Goal: Information Seeking & Learning: Learn about a topic

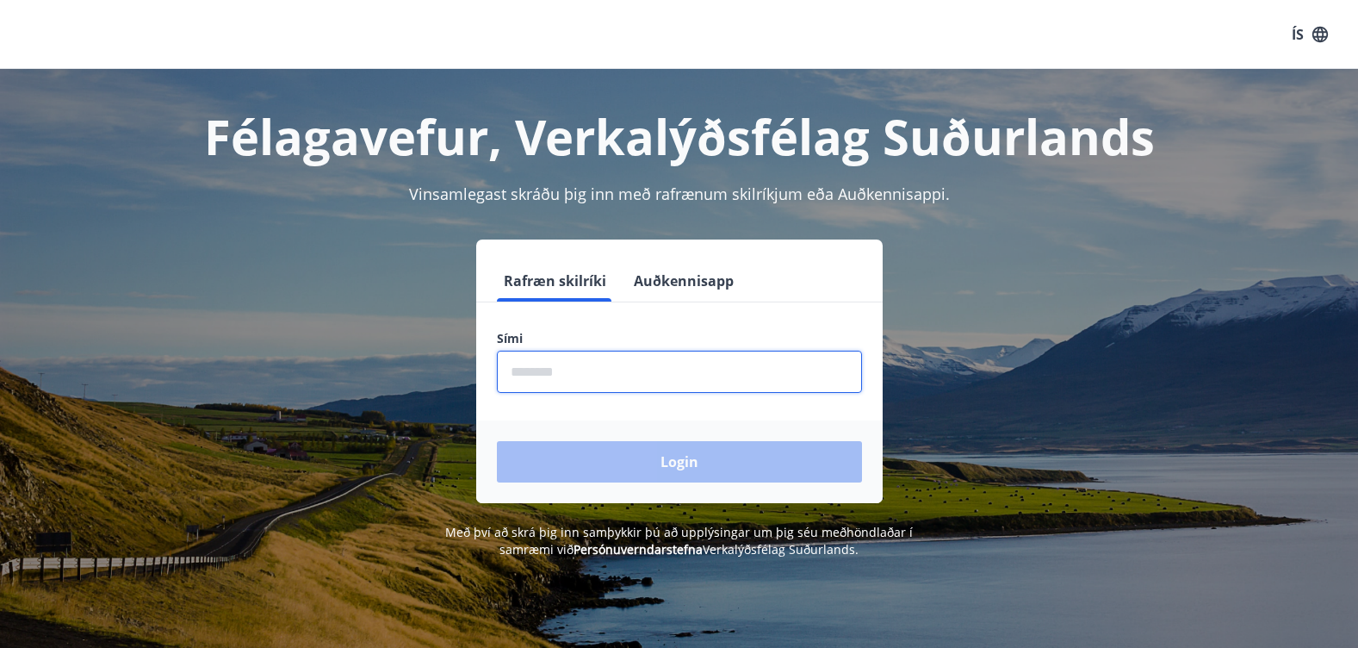
click at [628, 379] on input "phone" at bounding box center [679, 371] width 365 height 42
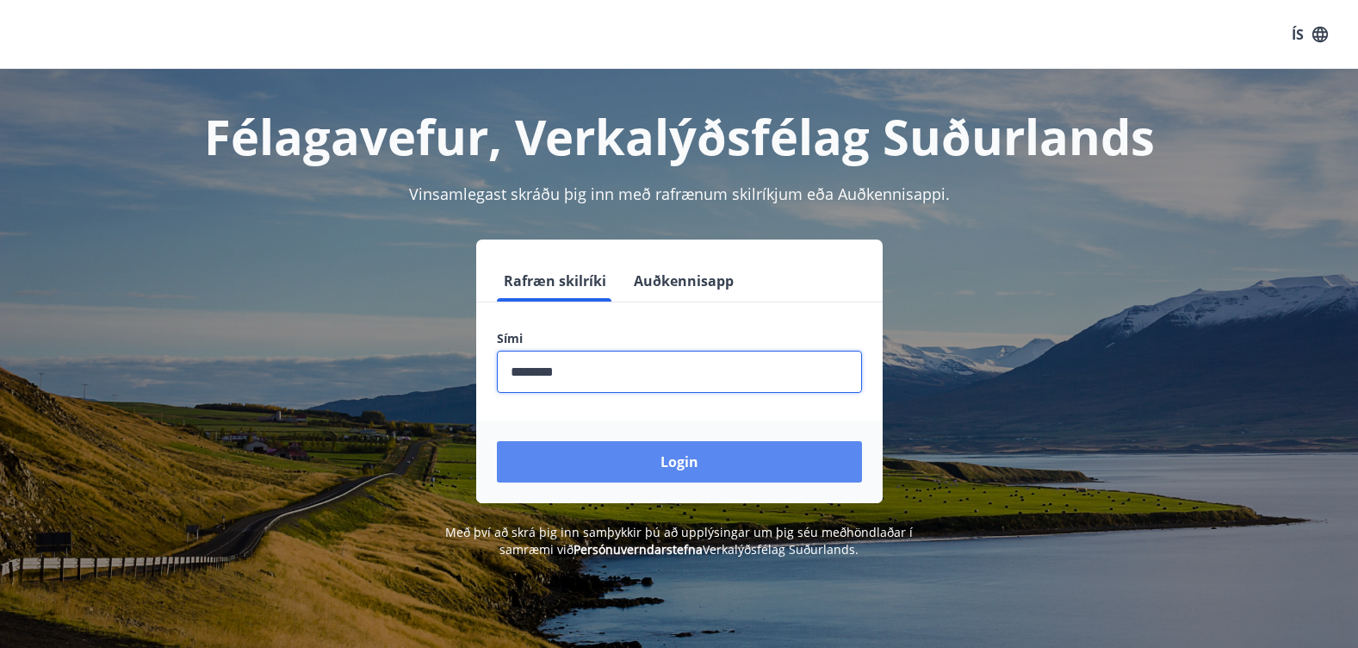
type input "********"
click at [618, 458] on button "Login" at bounding box center [679, 461] width 365 height 41
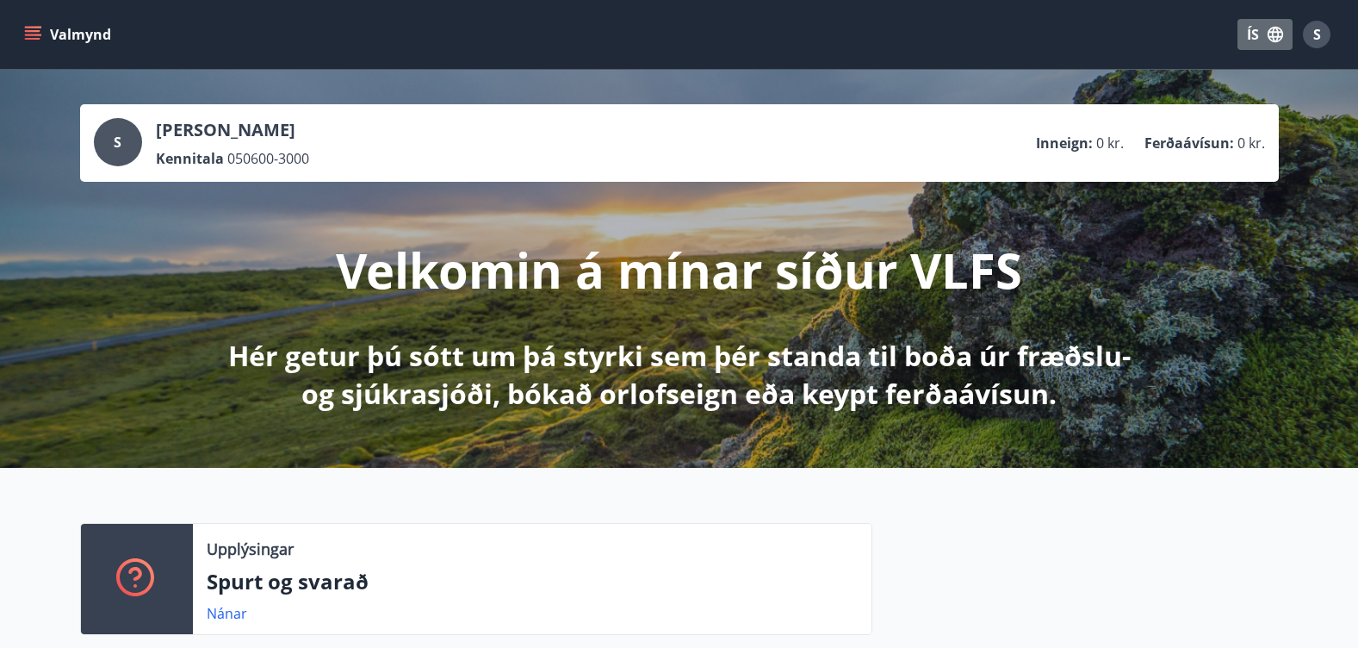
click at [1251, 34] on button "ÍS" at bounding box center [1264, 34] width 55 height 31
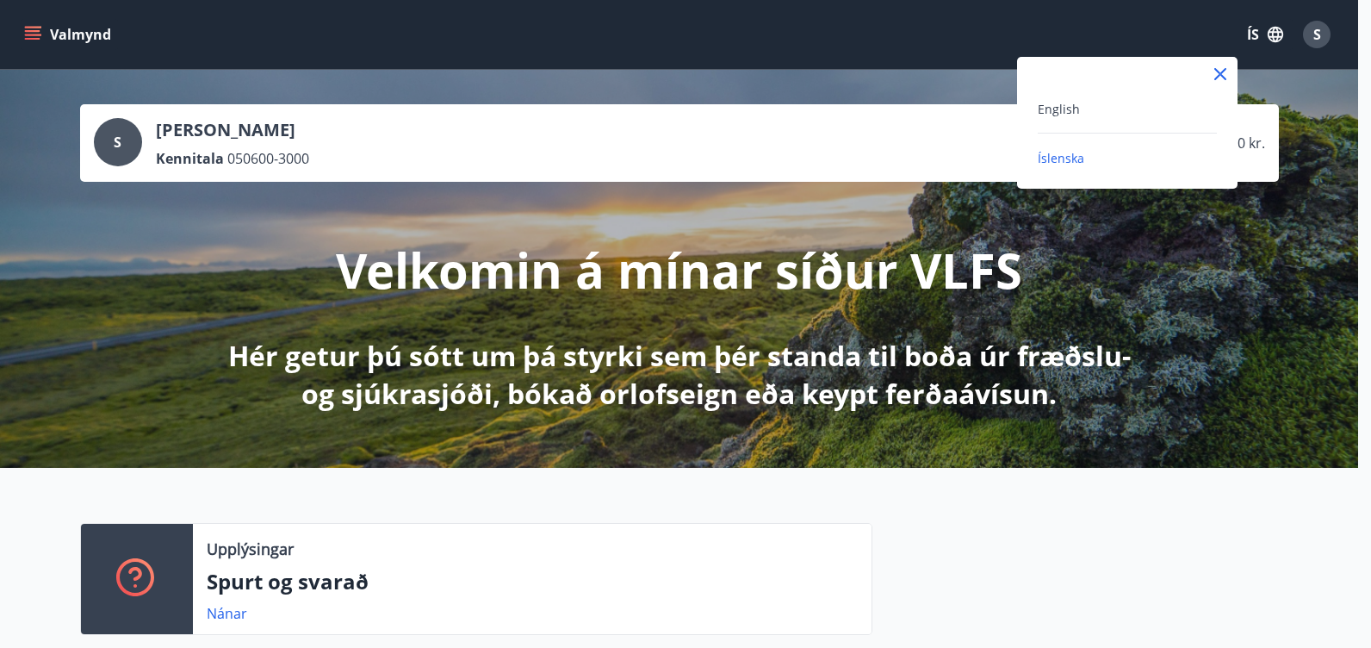
click at [1114, 110] on div "English" at bounding box center [1127, 108] width 179 height 21
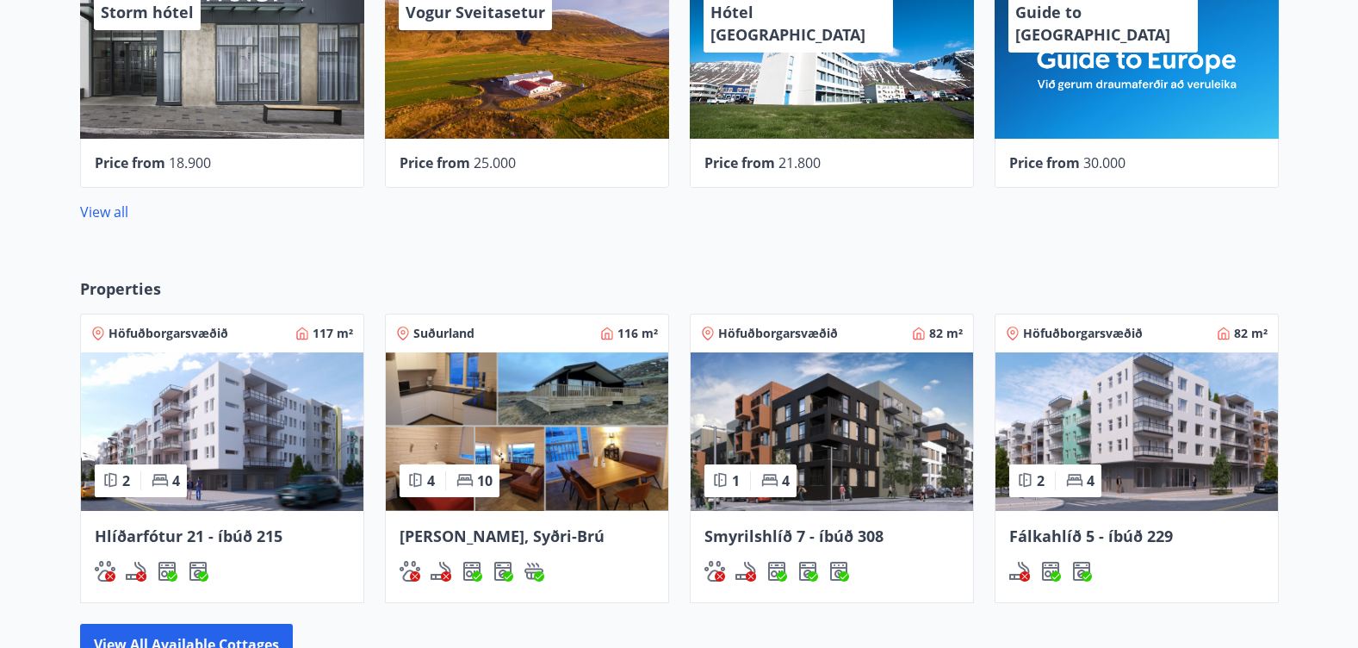
scroll to position [947, 0]
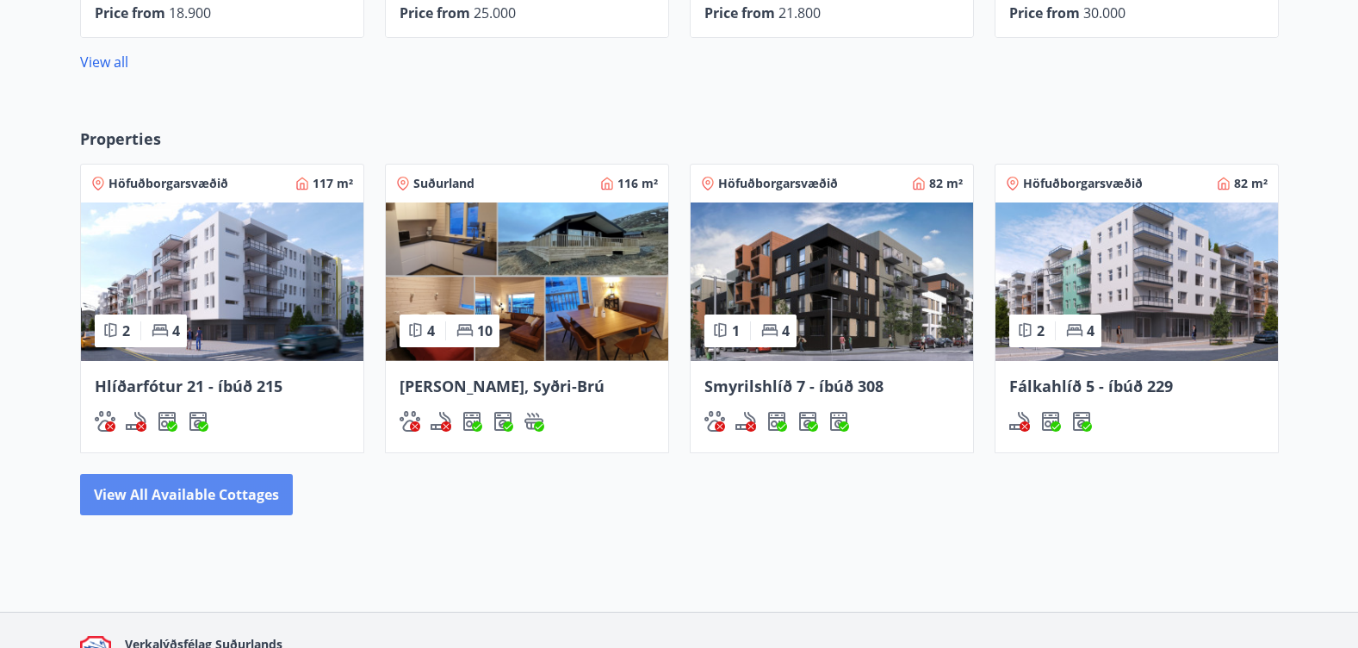
click at [220, 505] on button "View all available cottages" at bounding box center [186, 494] width 213 height 41
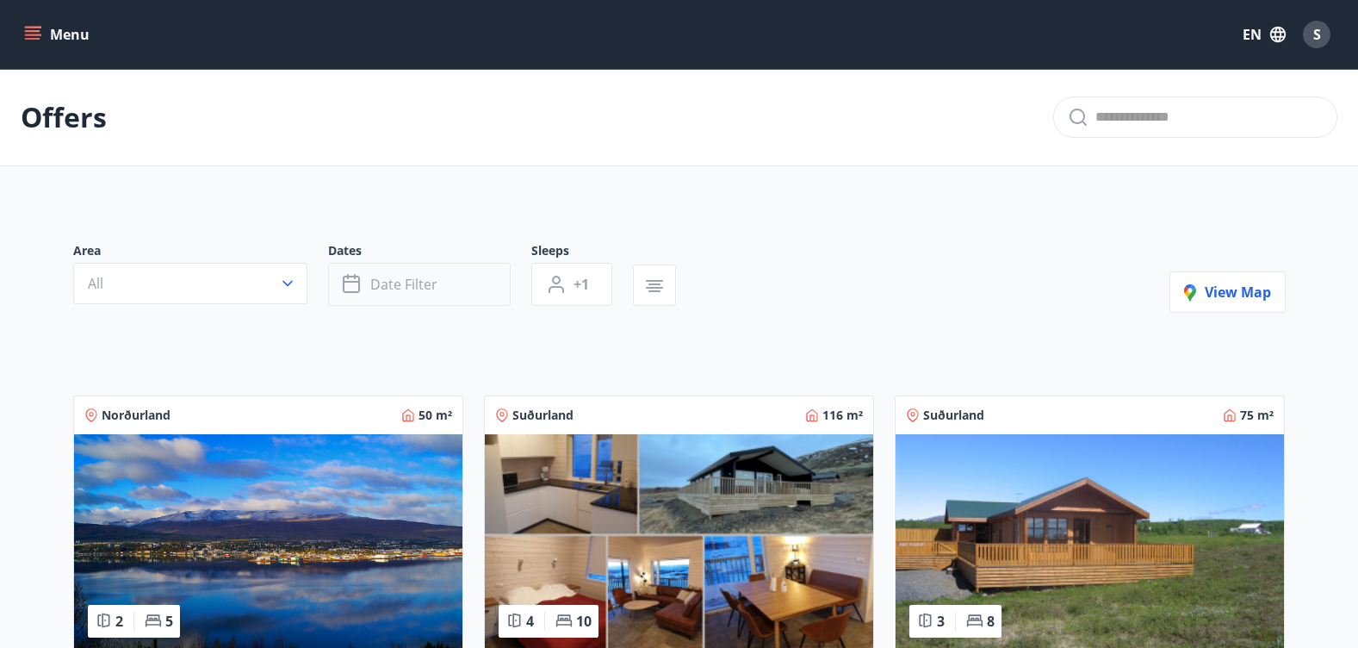
click at [400, 287] on span "Date filter" at bounding box center [403, 284] width 67 height 19
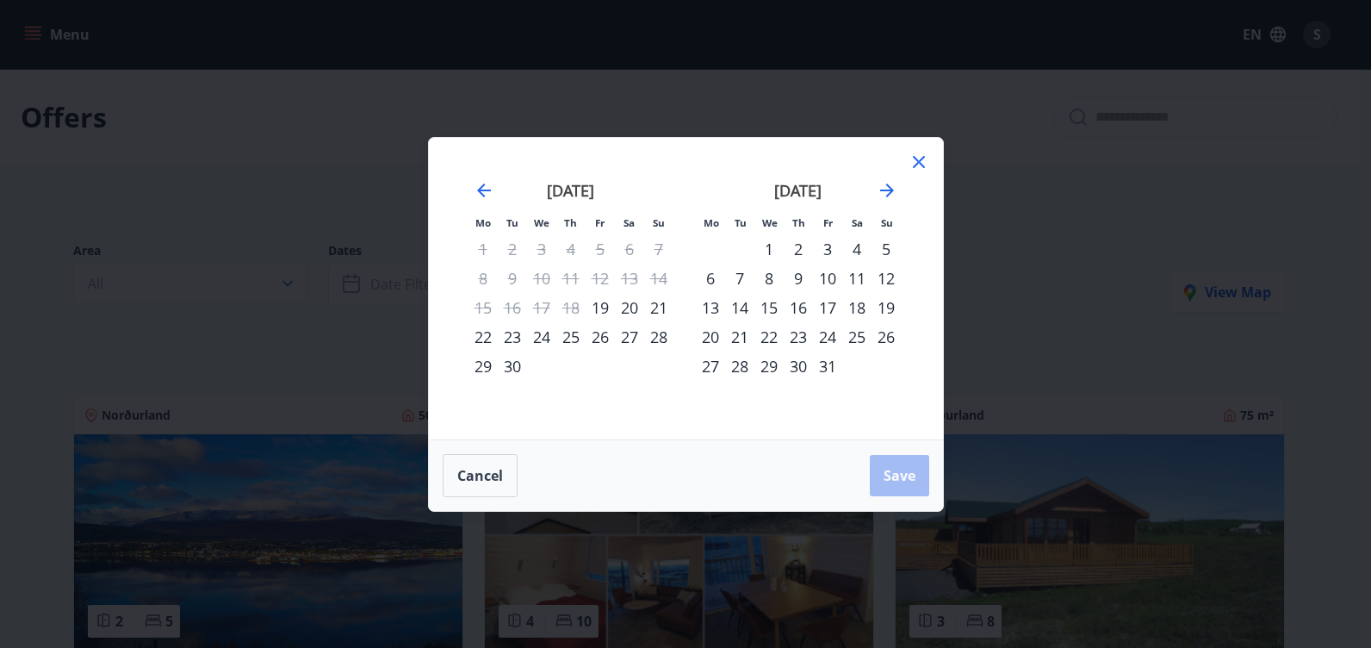
click at [802, 305] on div "16" at bounding box center [798, 307] width 29 height 29
click at [706, 338] on div "20" at bounding box center [710, 336] width 29 height 29
click at [877, 479] on button "Save" at bounding box center [899, 475] width 59 height 41
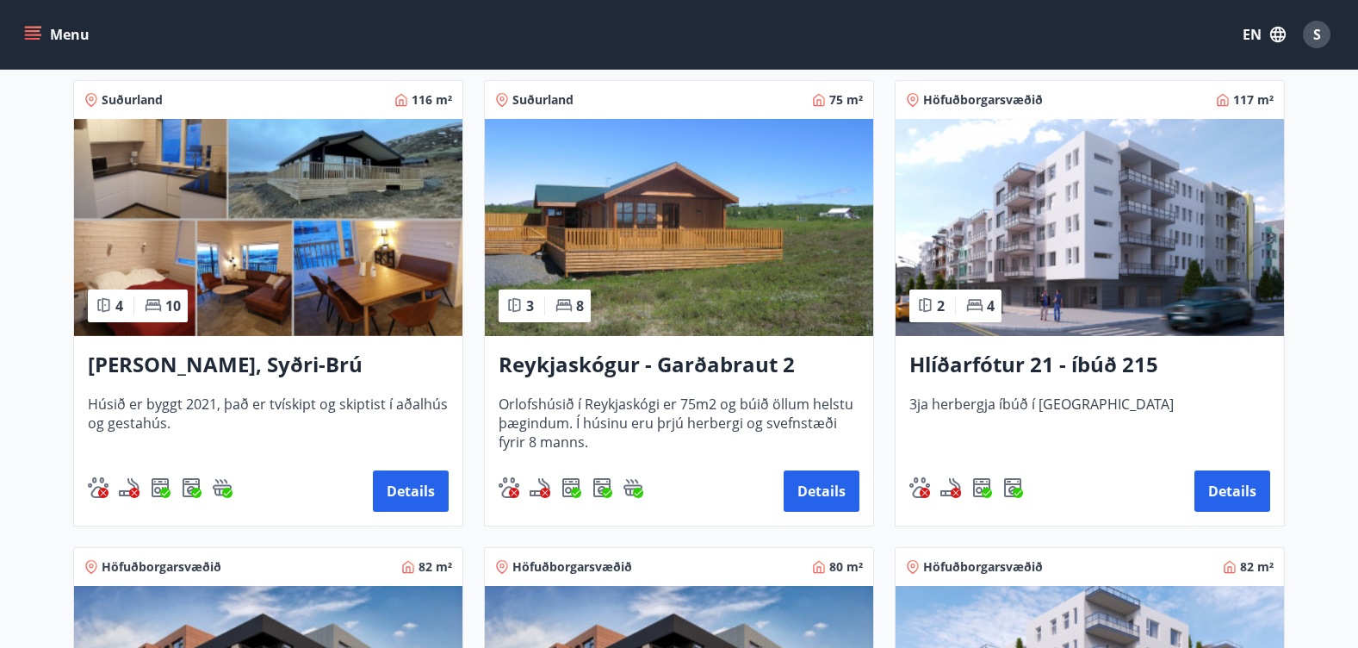
scroll to position [285, 0]
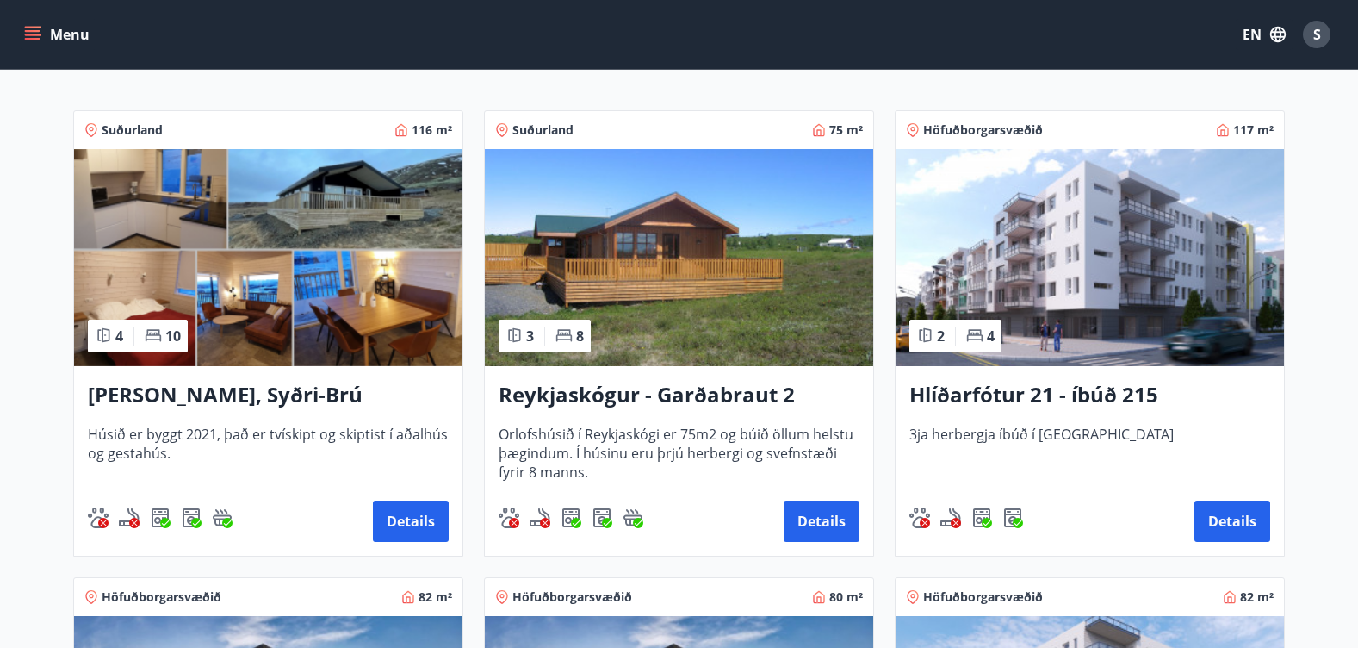
click at [207, 392] on h3 "[PERSON_NAME], Syðri-Brú" at bounding box center [268, 395] width 361 height 31
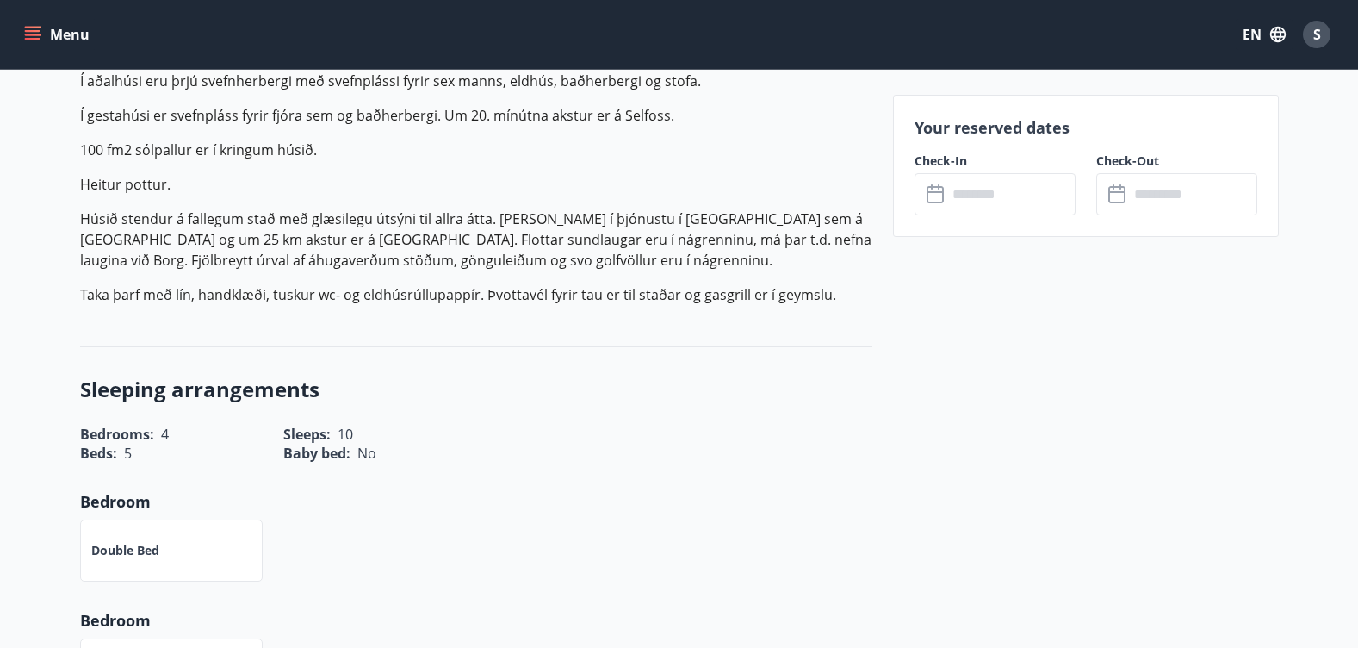
scroll to position [603, 0]
click at [956, 197] on input "text" at bounding box center [1011, 194] width 128 height 42
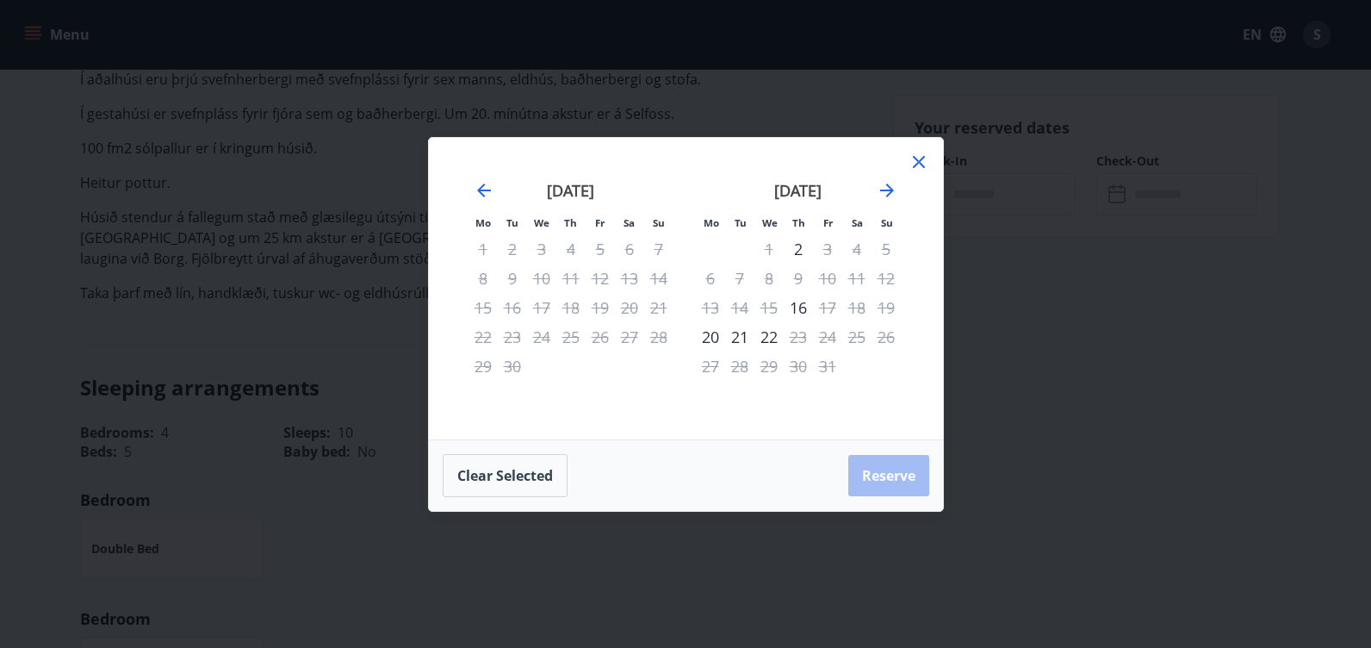
click at [920, 161] on icon at bounding box center [919, 162] width 12 height 12
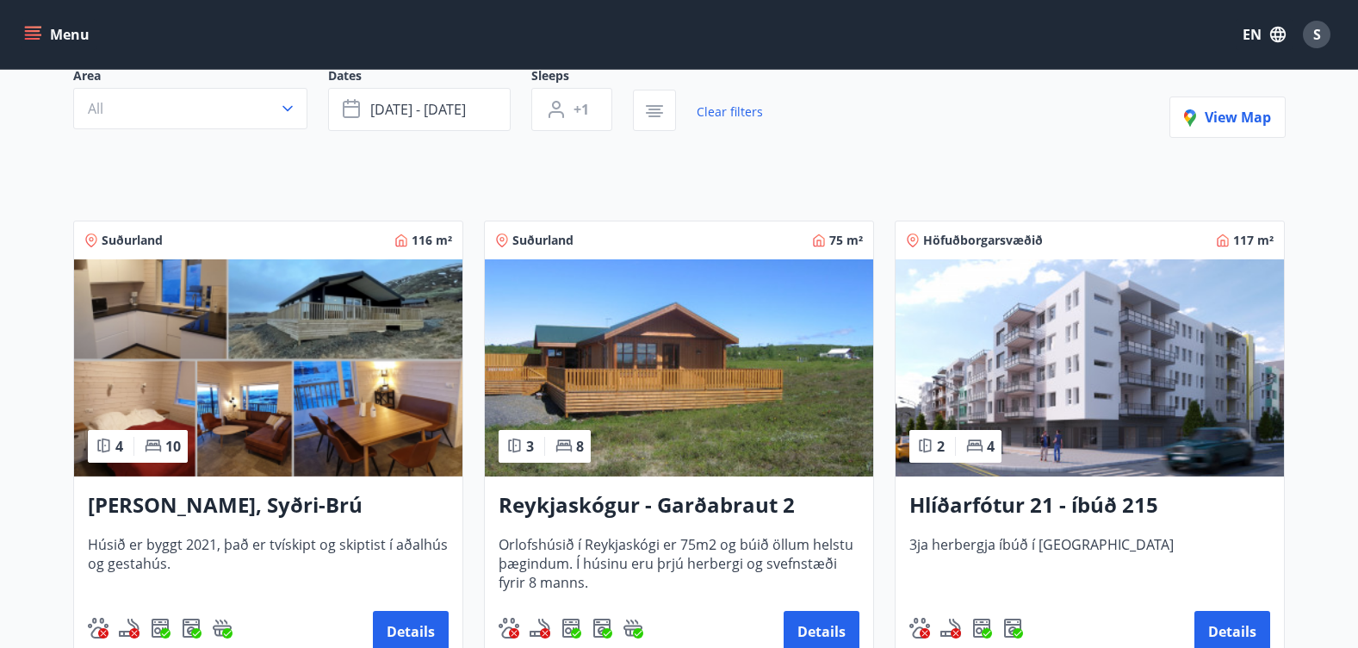
click at [613, 506] on h3 "Reykjaskógur - Garðabraut 2" at bounding box center [679, 505] width 361 height 31
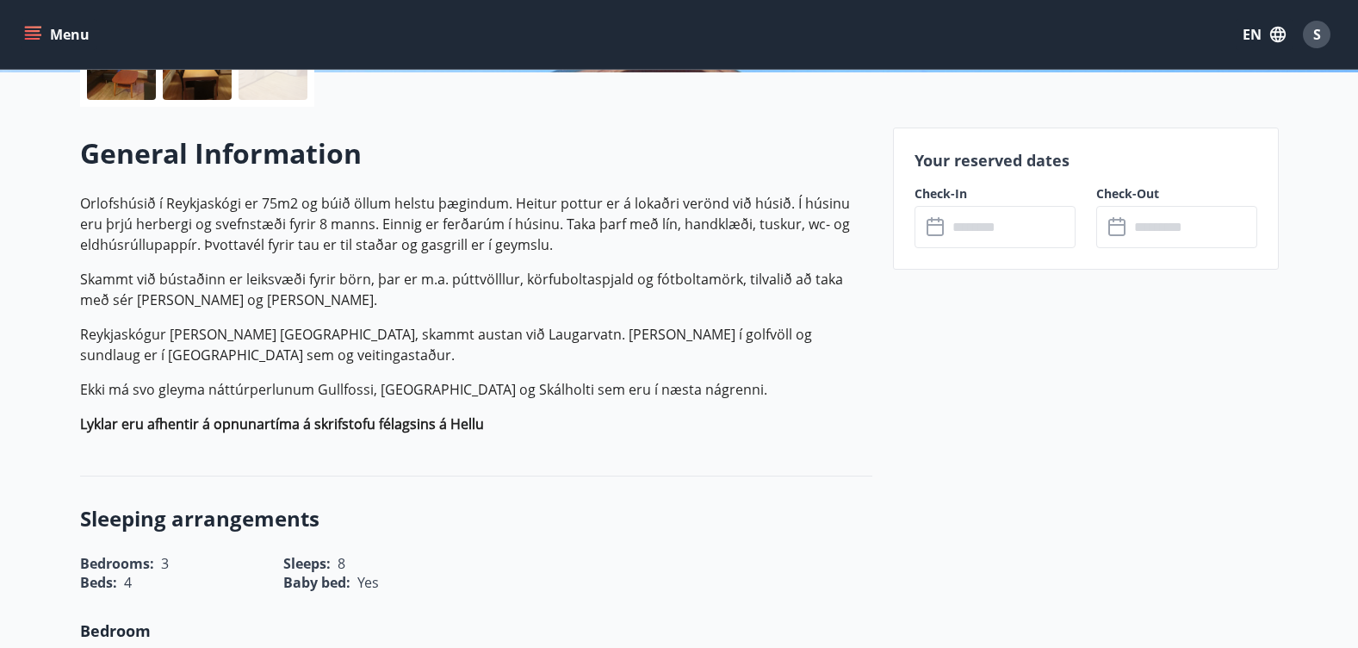
scroll to position [517, 0]
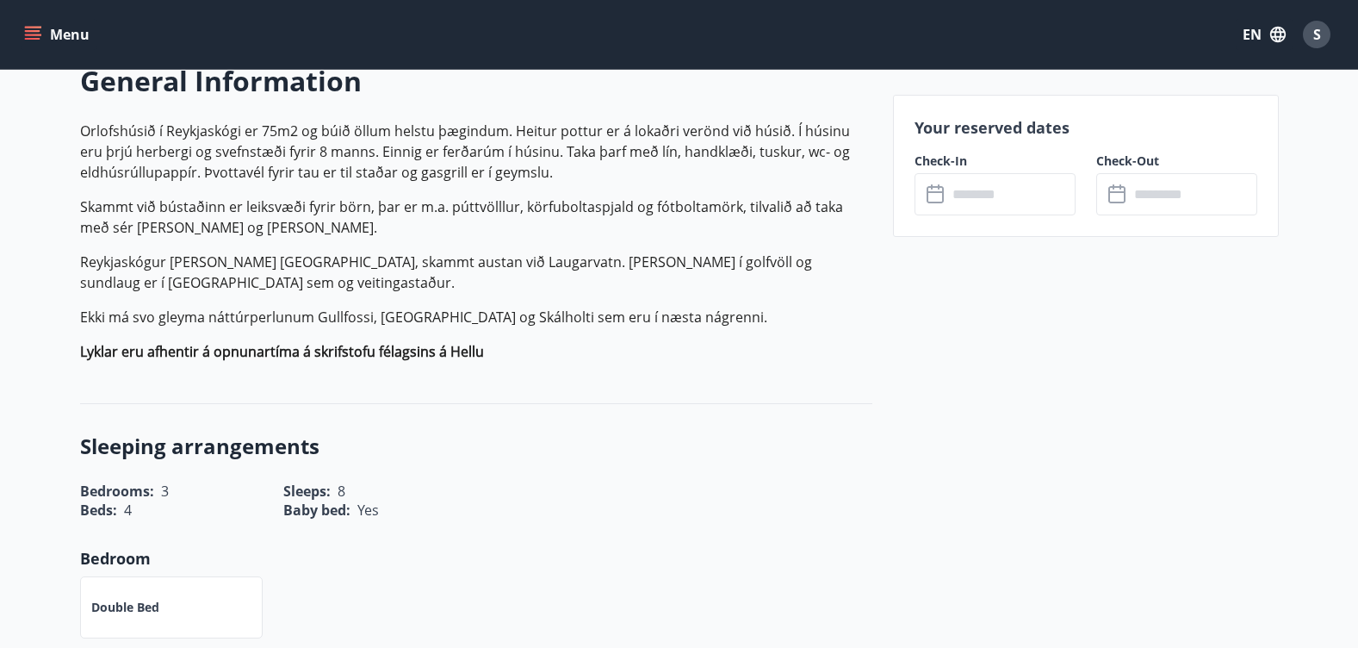
click at [1021, 197] on input "text" at bounding box center [1011, 194] width 128 height 42
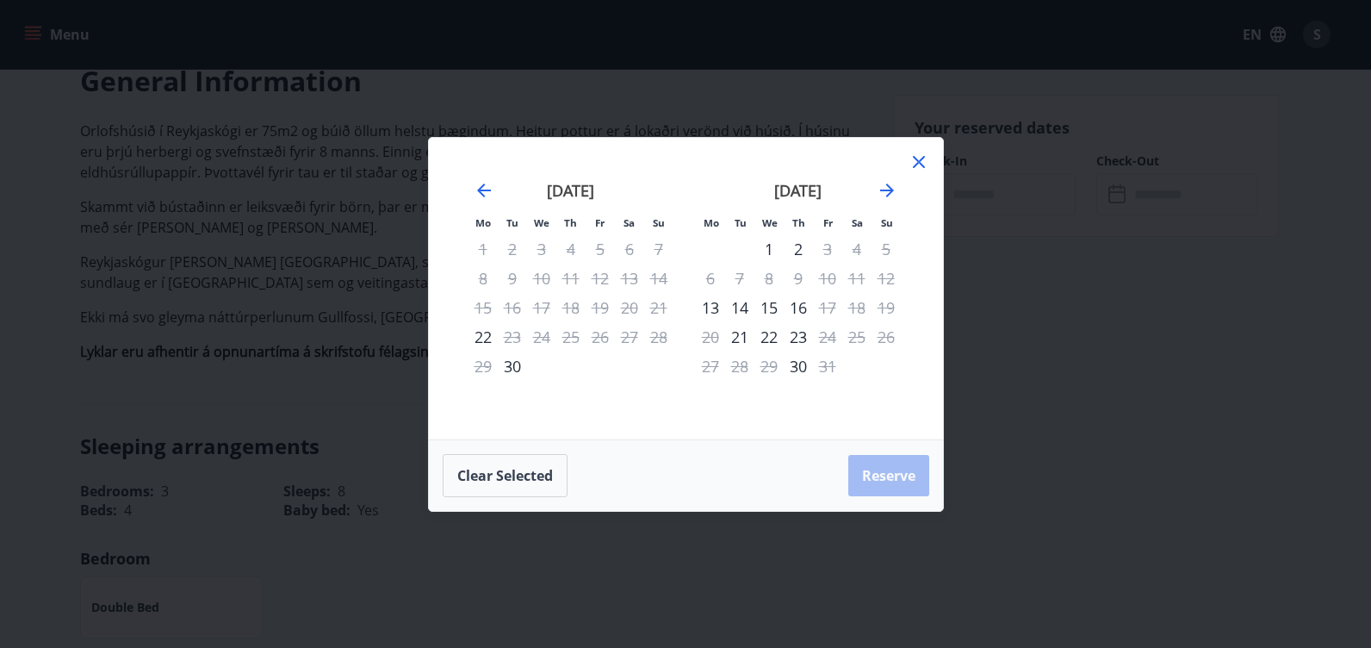
click at [924, 164] on icon at bounding box center [919, 162] width 21 height 21
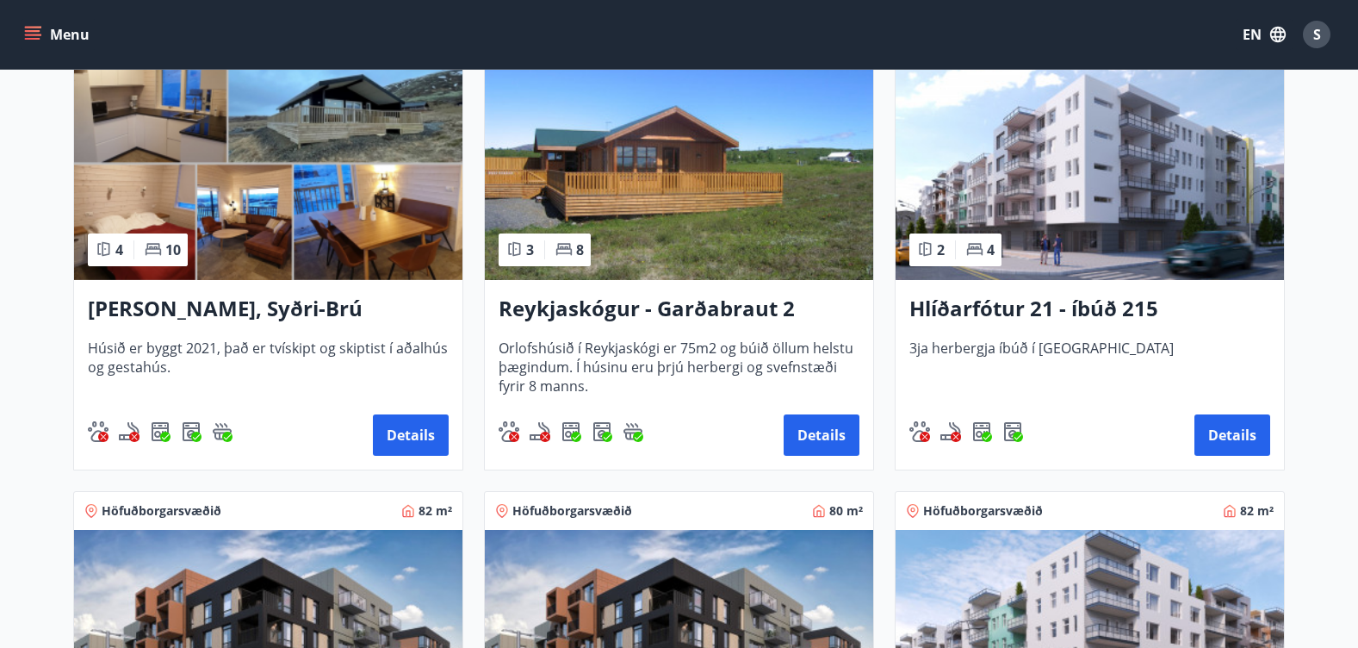
click at [1020, 315] on h3 "Hlíðarfótur 21 - íbúð 215" at bounding box center [1089, 309] width 361 height 31
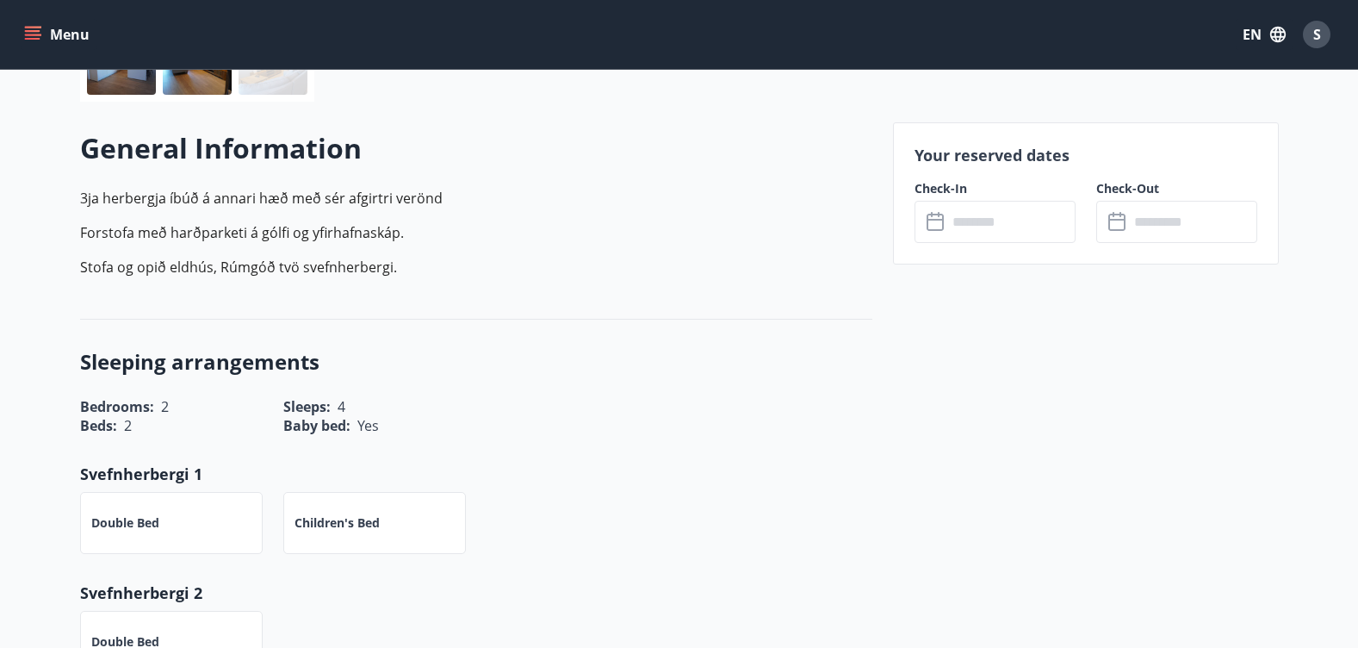
scroll to position [603, 0]
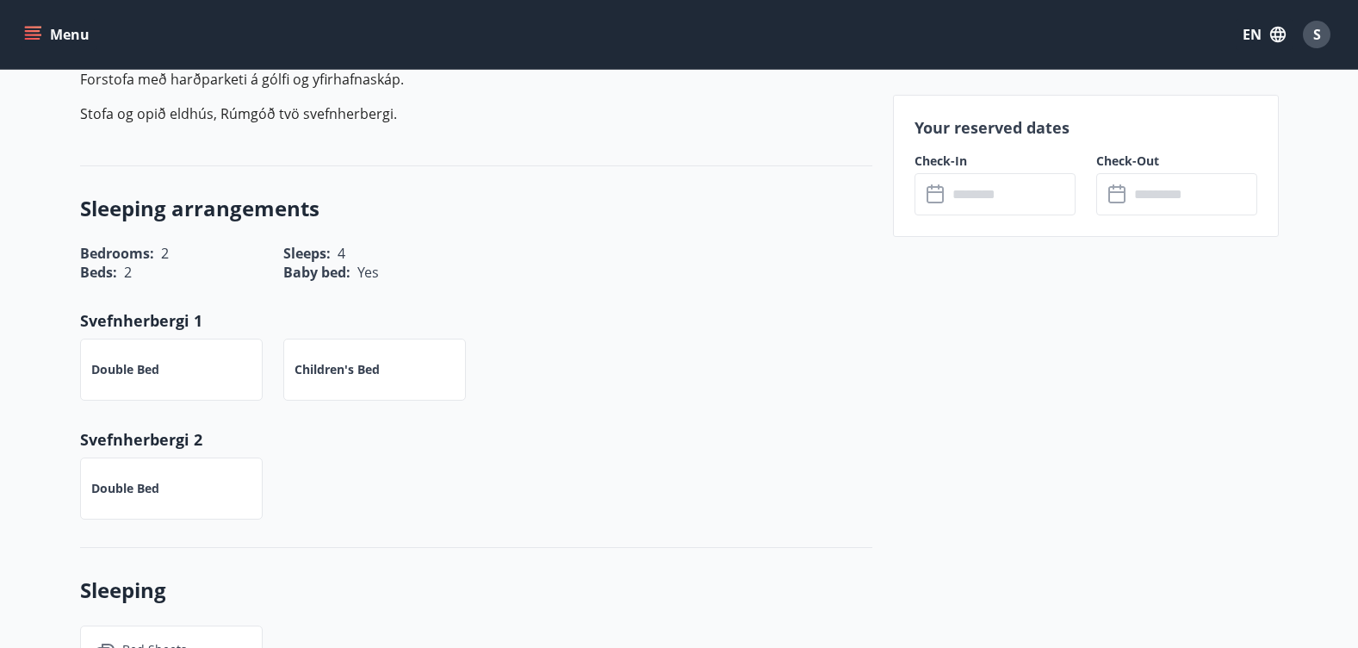
click at [938, 199] on icon at bounding box center [937, 194] width 21 height 21
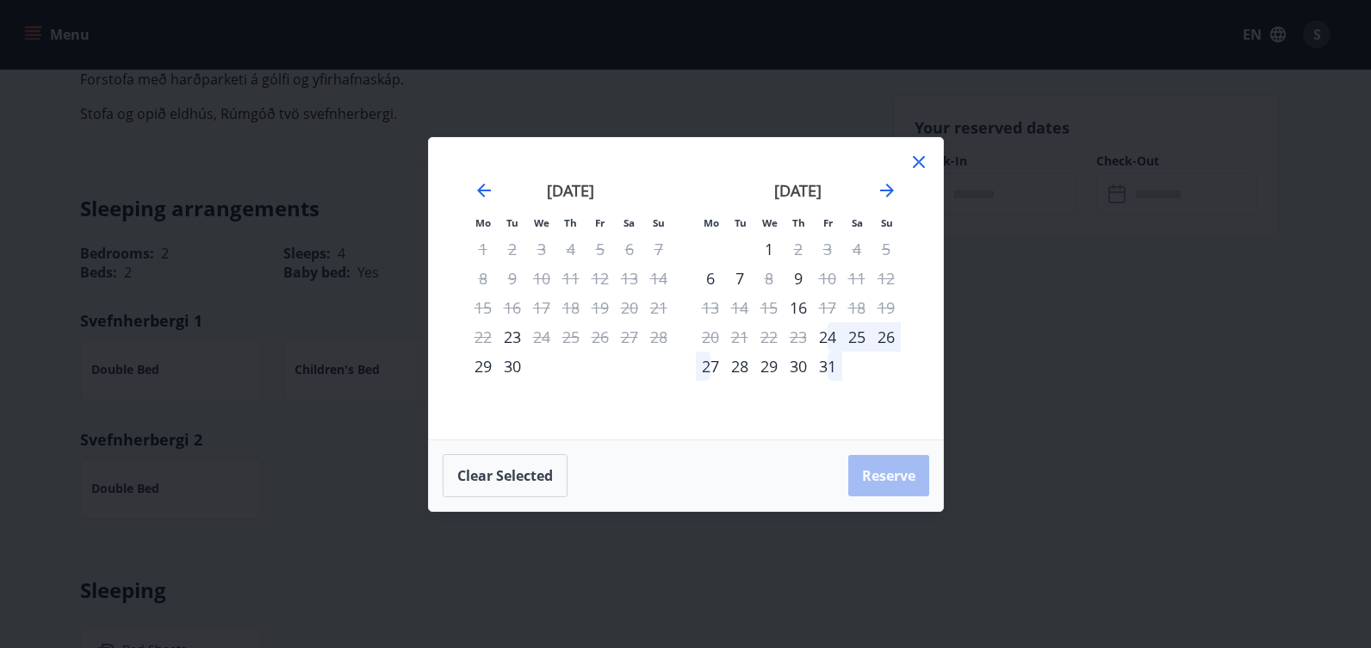
click at [916, 164] on icon at bounding box center [919, 162] width 12 height 12
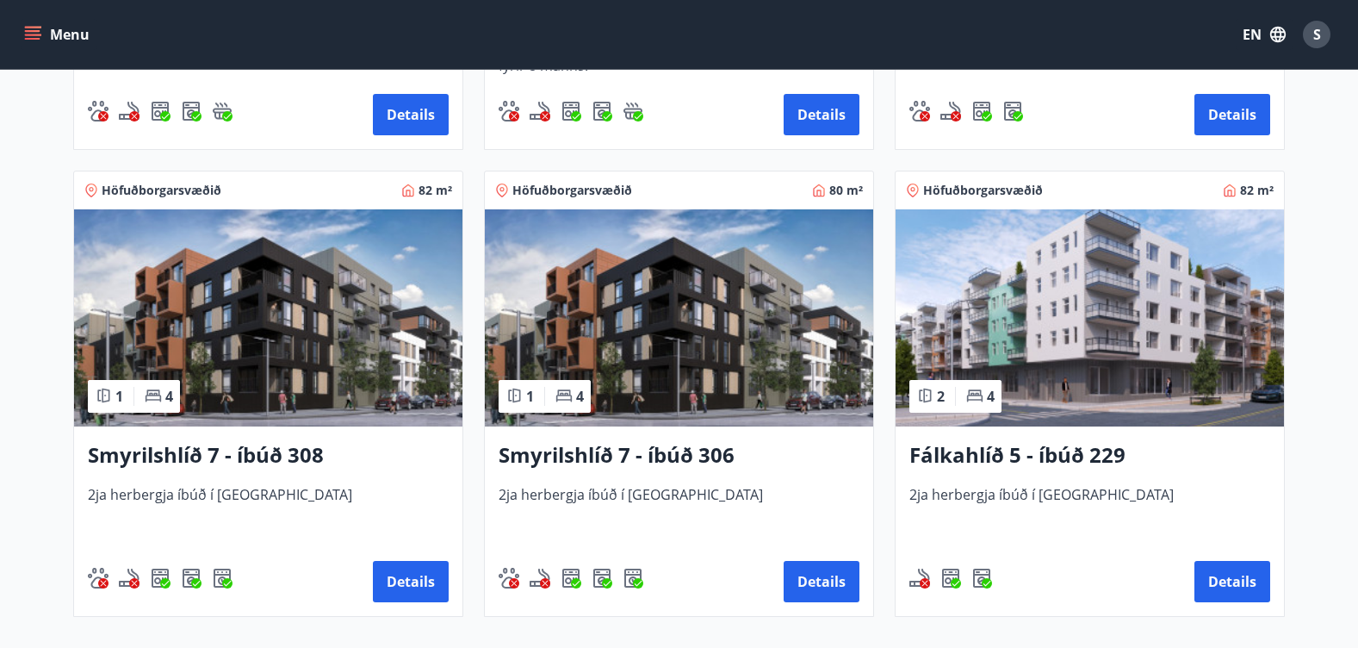
click at [321, 369] on img at bounding box center [268, 317] width 388 height 217
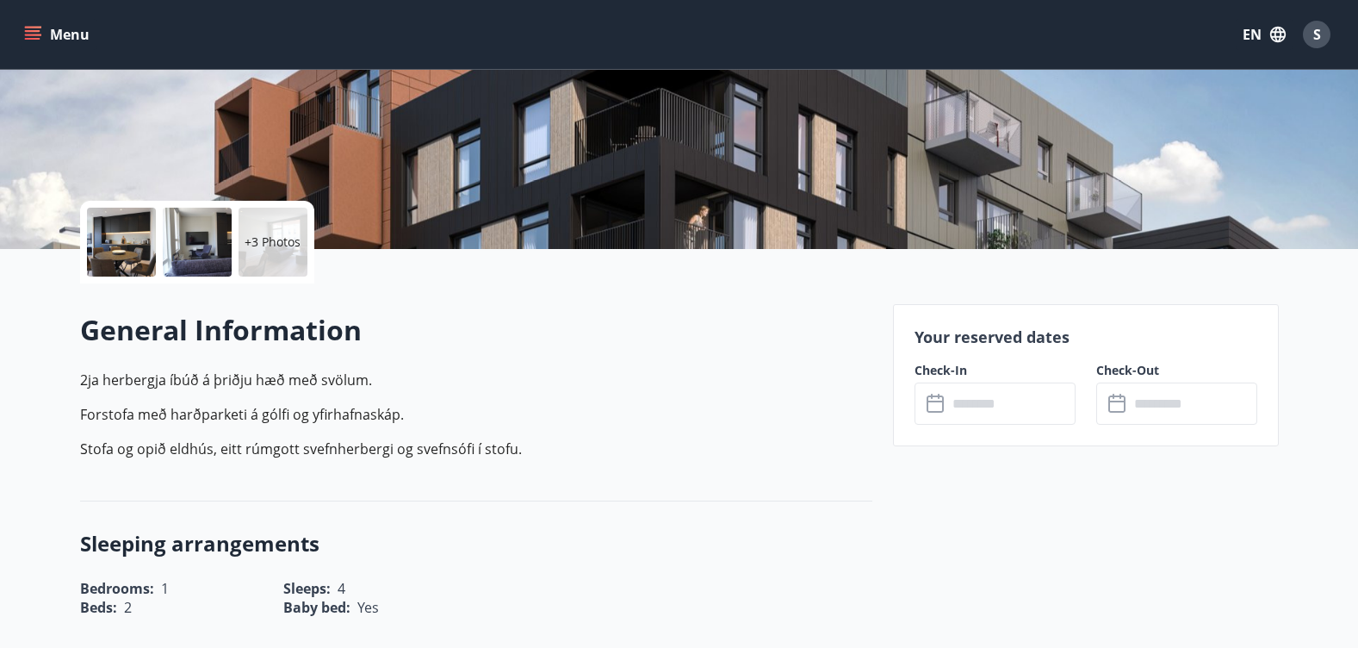
scroll to position [344, 0]
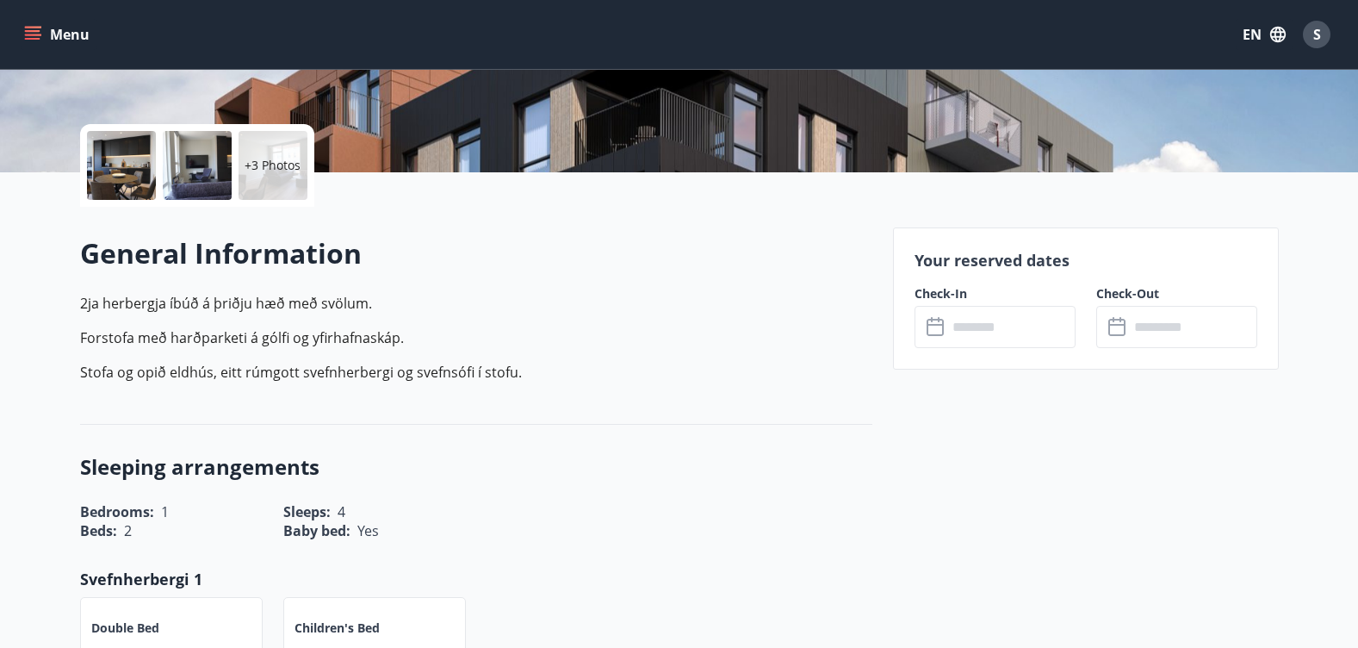
click at [995, 316] on input "text" at bounding box center [1011, 327] width 128 height 42
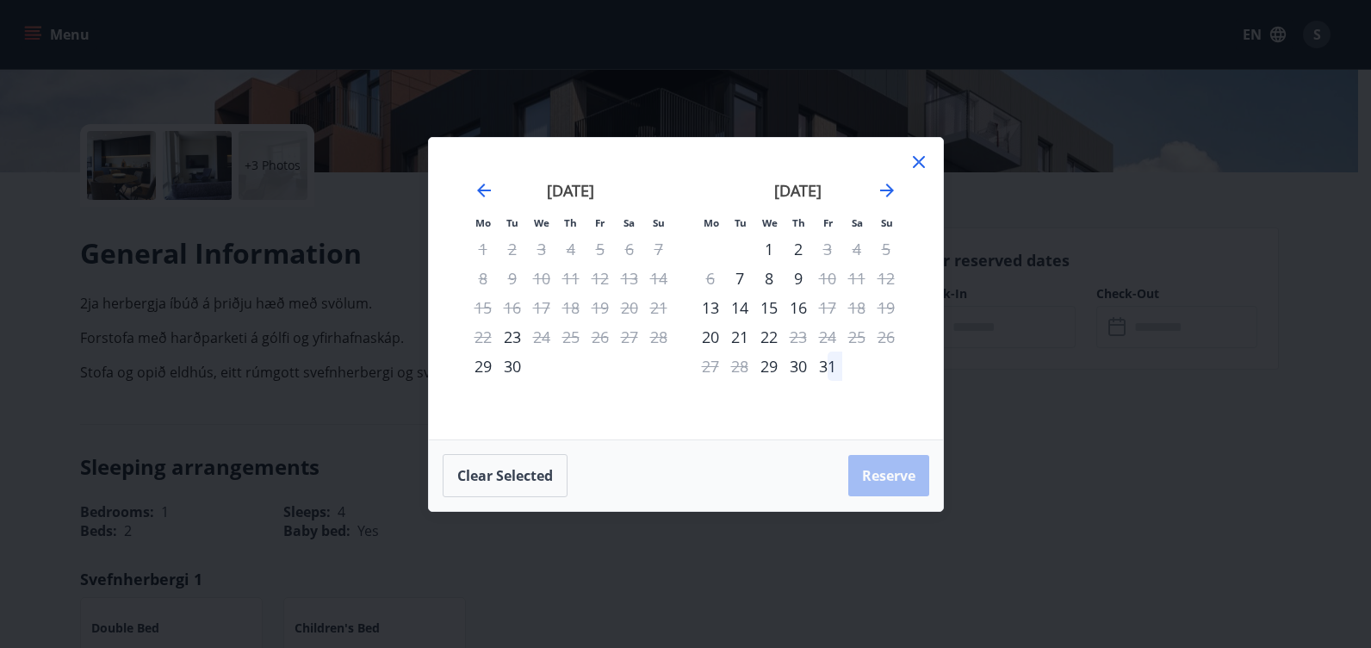
click at [924, 171] on icon at bounding box center [919, 162] width 21 height 21
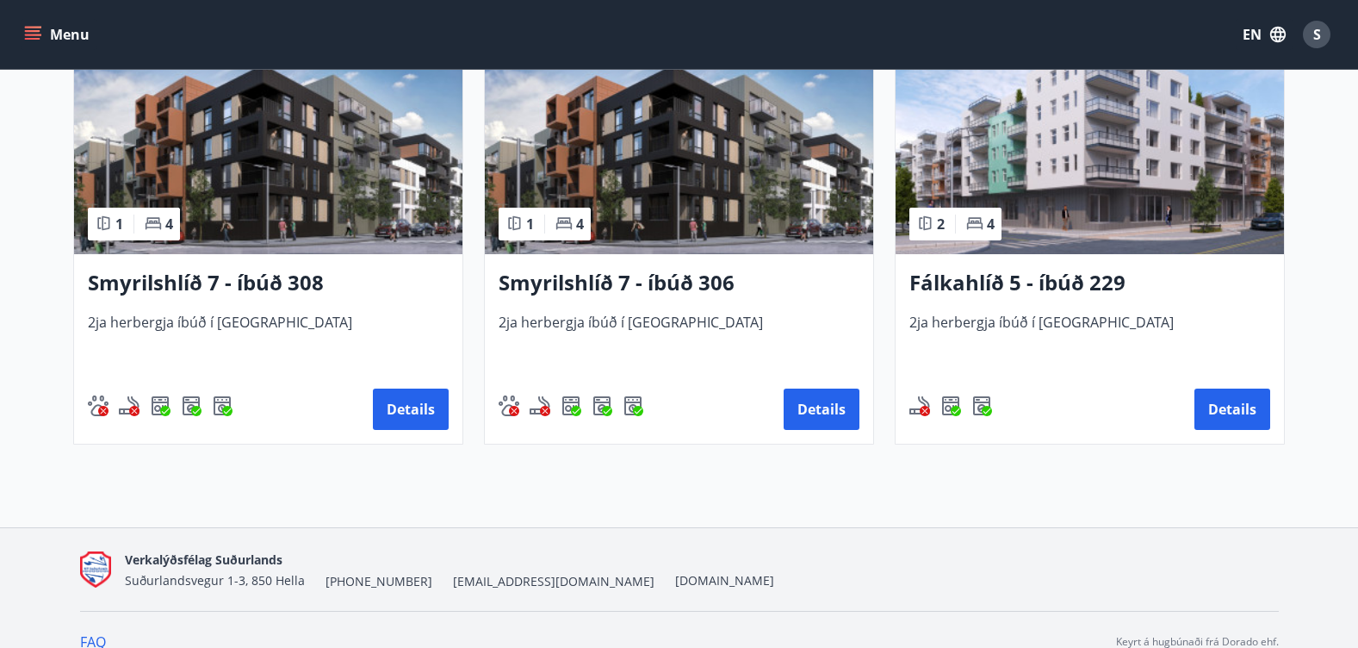
click at [693, 232] on img at bounding box center [679, 145] width 388 height 217
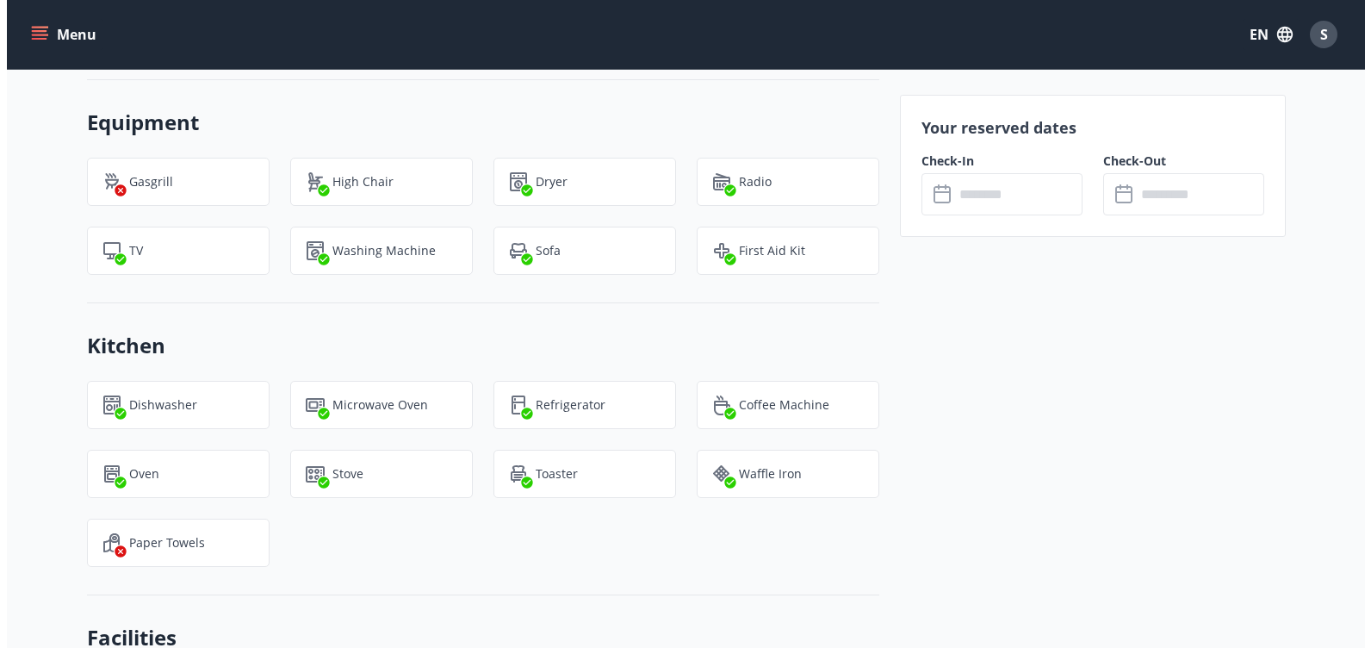
scroll to position [1636, 0]
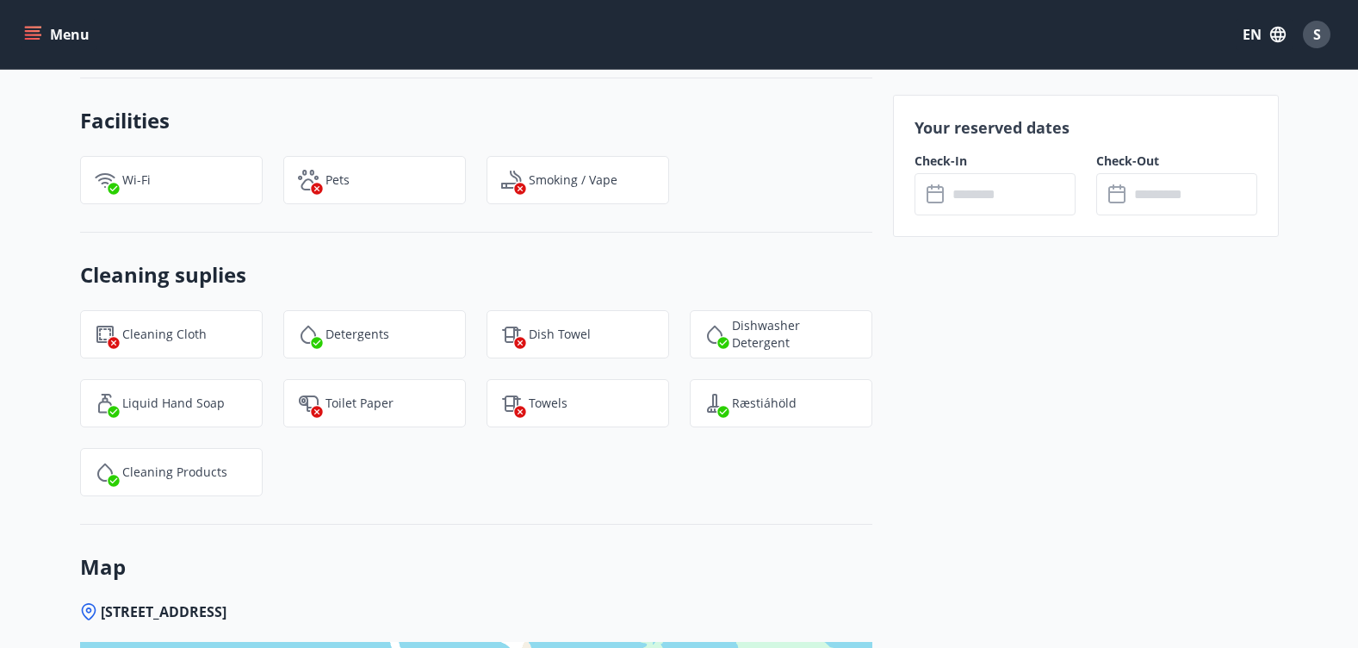
click at [973, 199] on input "text" at bounding box center [1011, 194] width 128 height 42
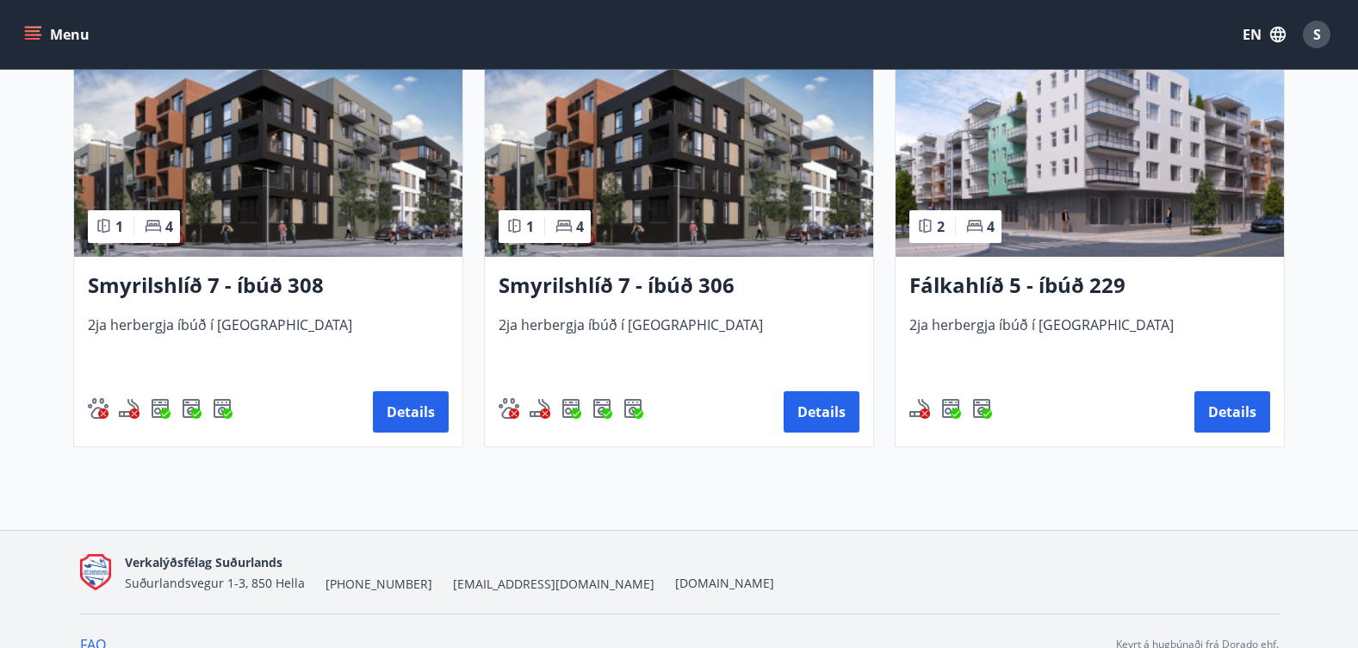
click at [1008, 261] on div "Fálkahlíð 5 - íbúð 229 2ja herbergja íbúð í [GEOGRAPHIC_DATA] Details" at bounding box center [1090, 351] width 388 height 189
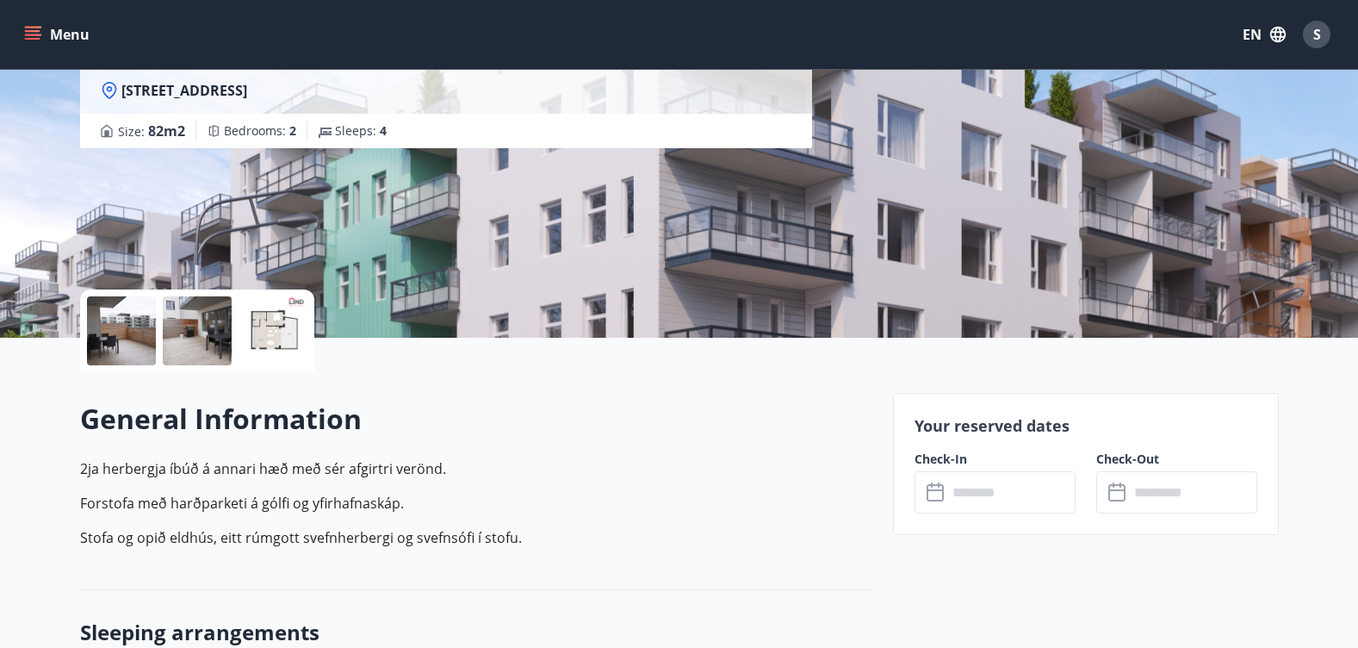
scroll to position [431, 0]
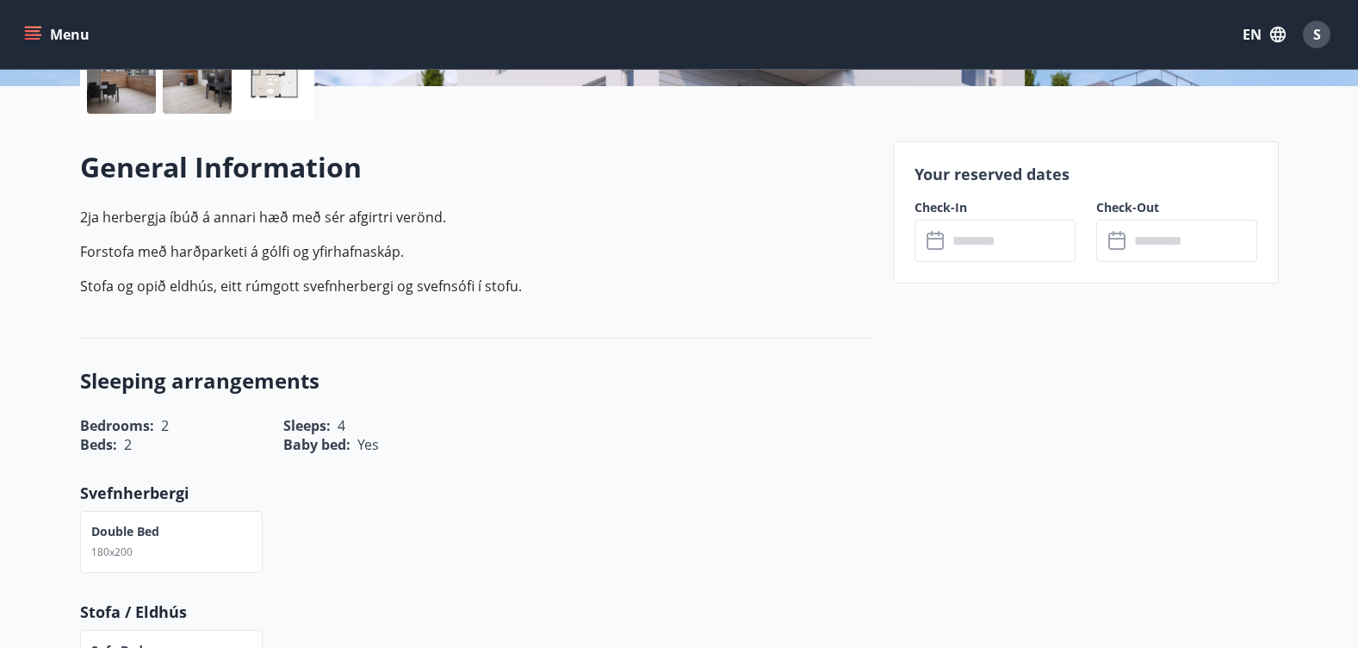
click at [979, 237] on input "text" at bounding box center [1011, 241] width 128 height 42
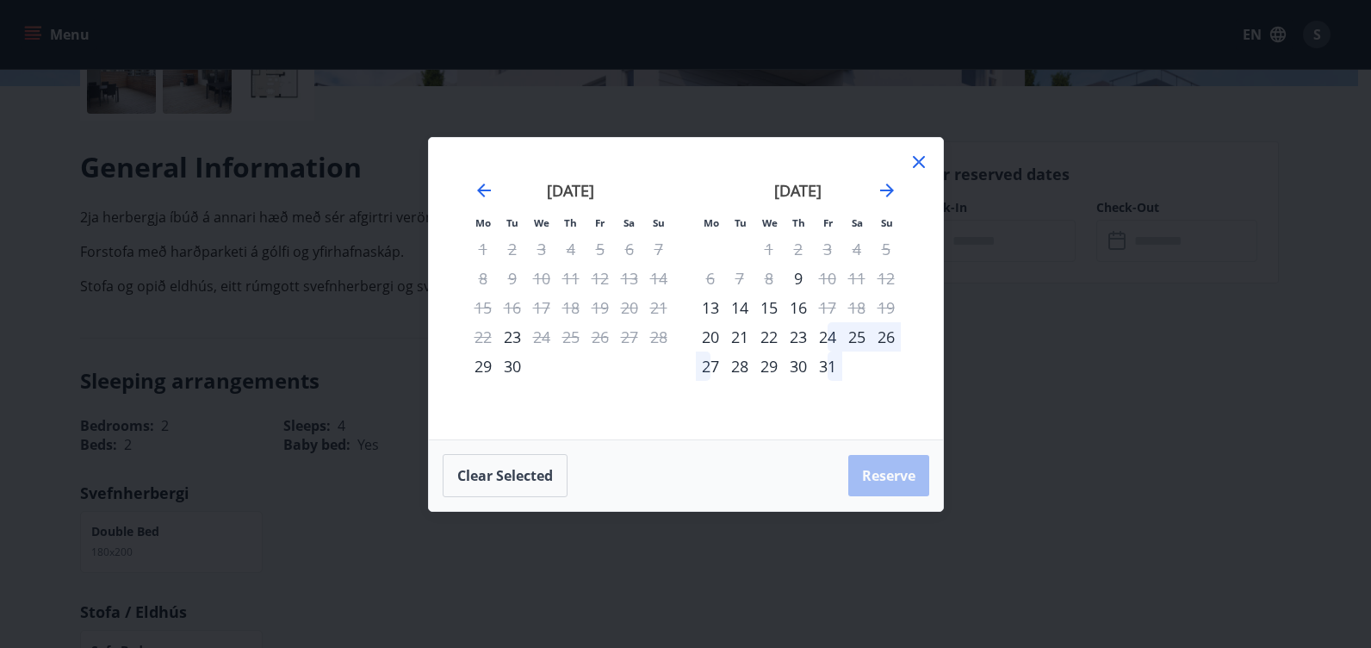
click at [915, 167] on icon at bounding box center [919, 162] width 21 height 21
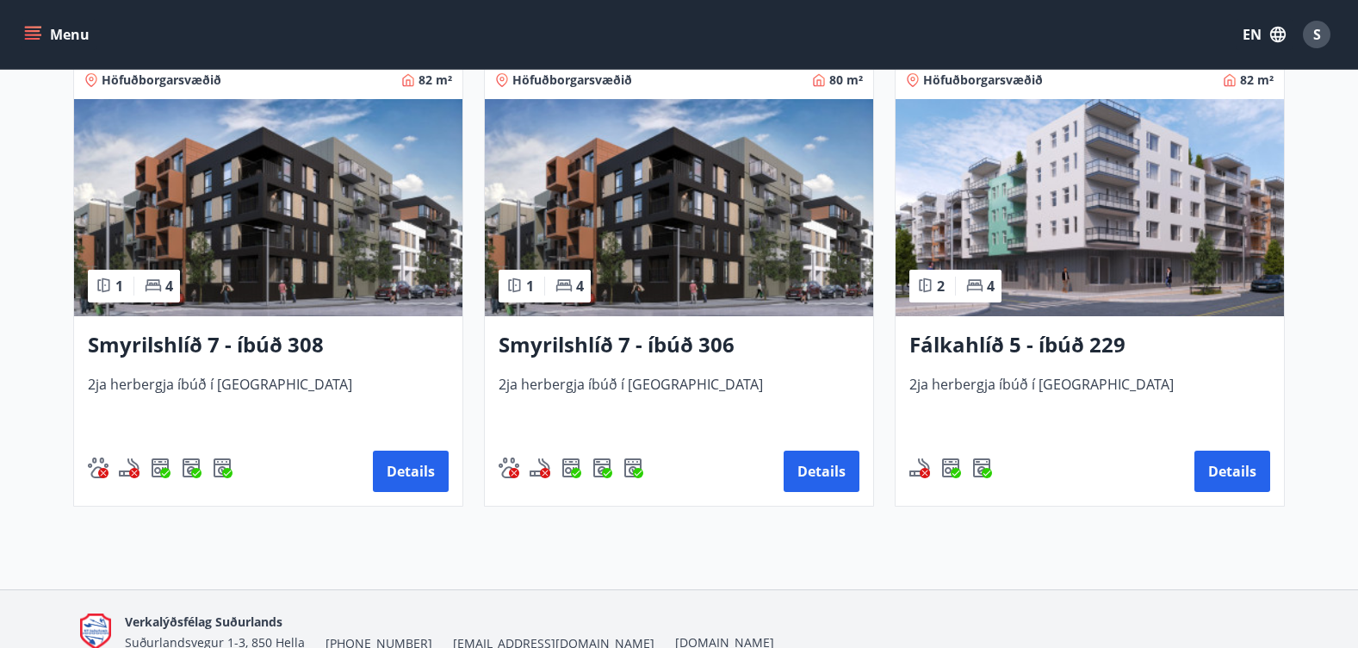
click at [656, 257] on img at bounding box center [679, 207] width 388 height 217
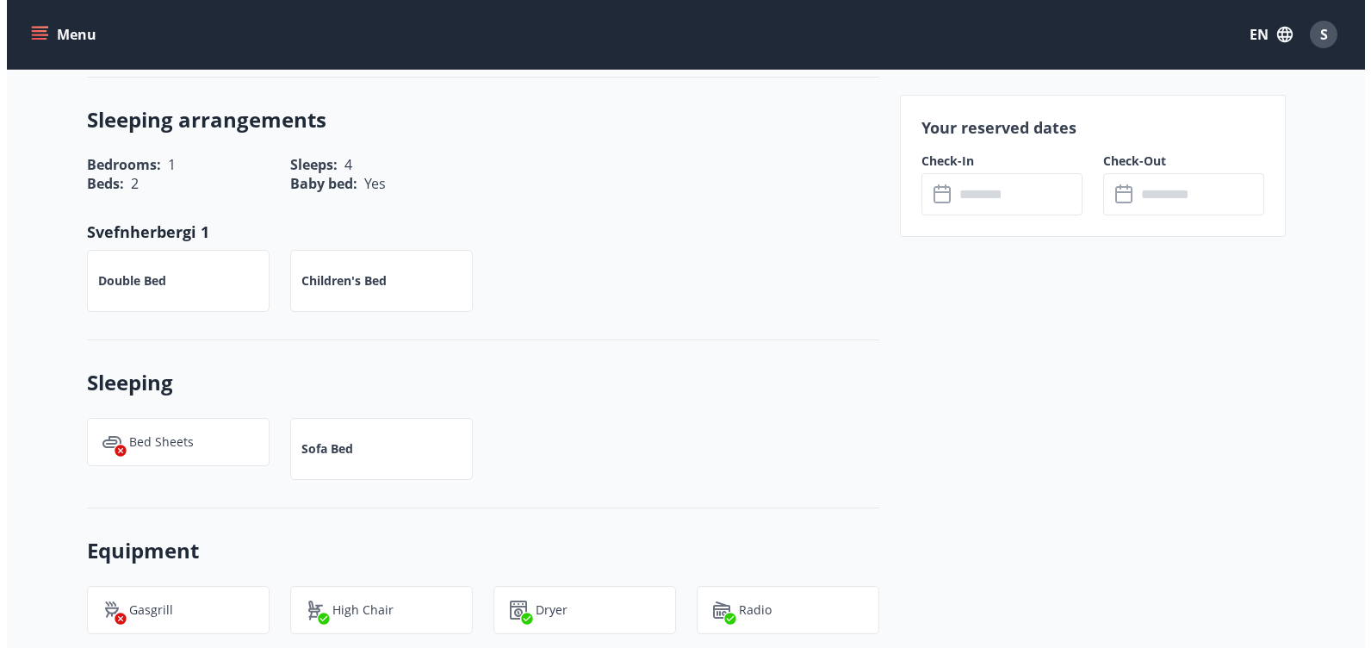
scroll to position [775, 0]
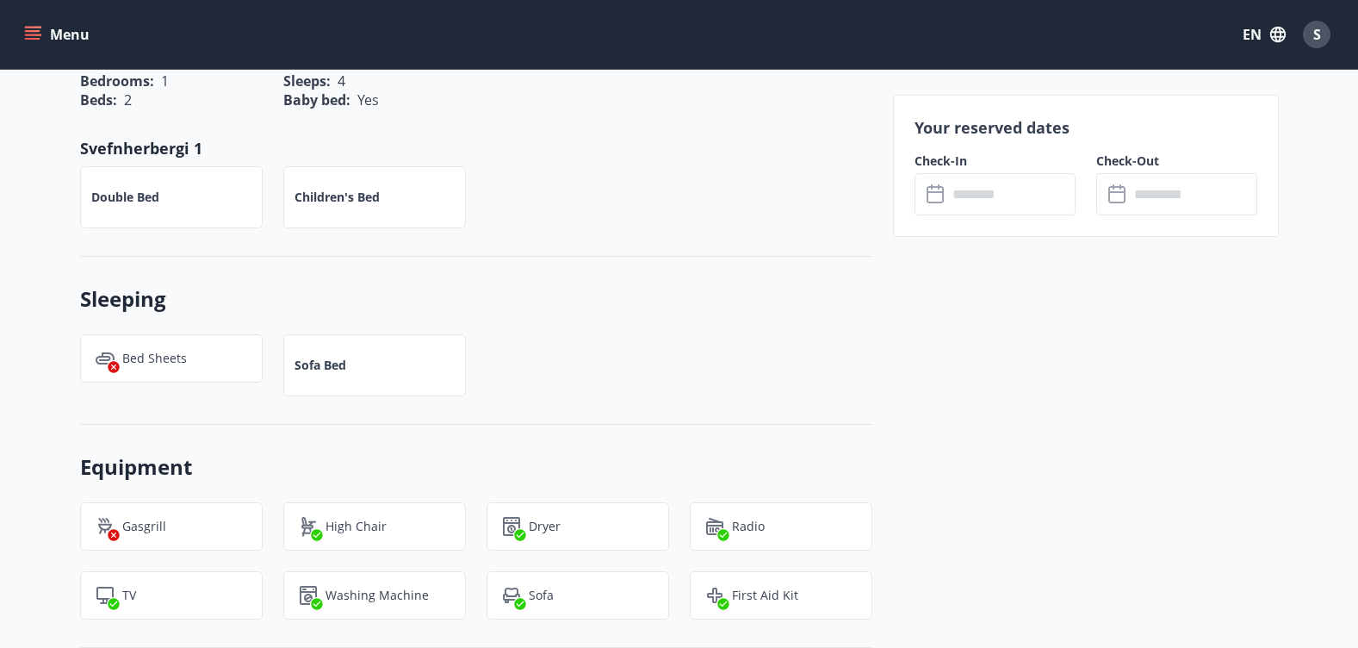
click at [970, 188] on input "text" at bounding box center [1011, 194] width 128 height 42
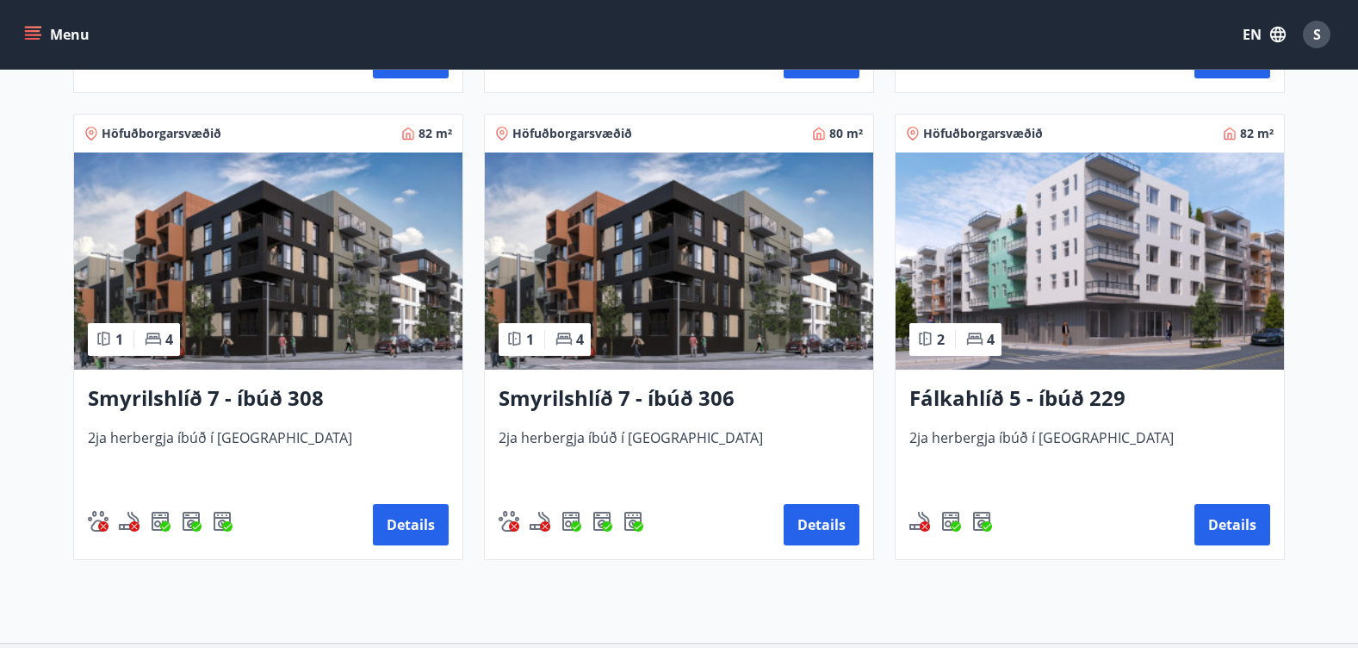
scroll to position [888, 0]
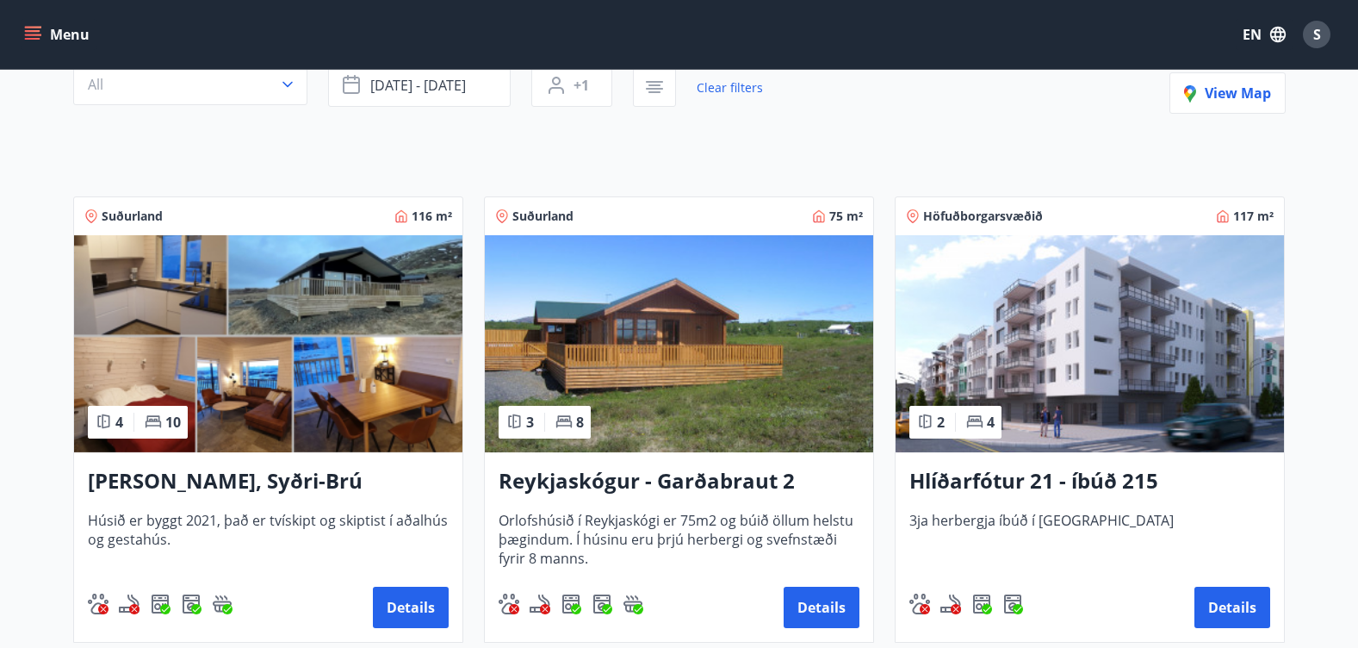
click at [734, 485] on h3 "Reykjaskógur - Garðabraut 2" at bounding box center [679, 481] width 361 height 31
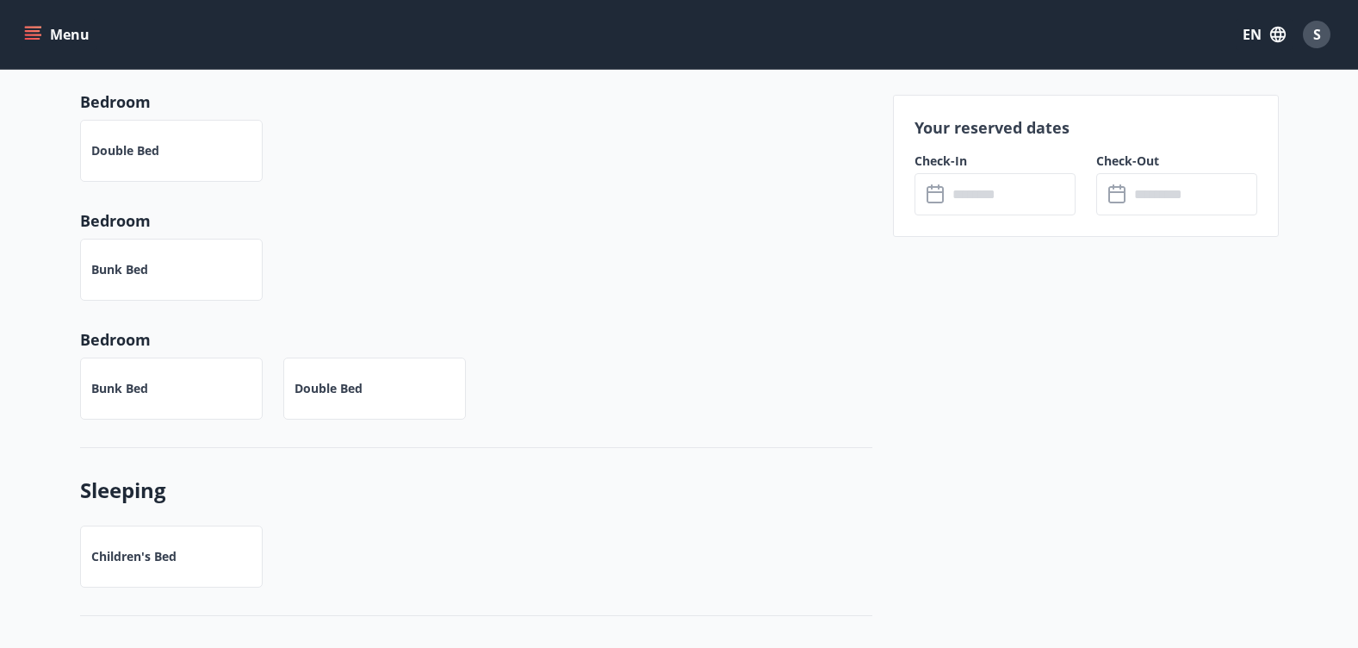
scroll to position [947, 0]
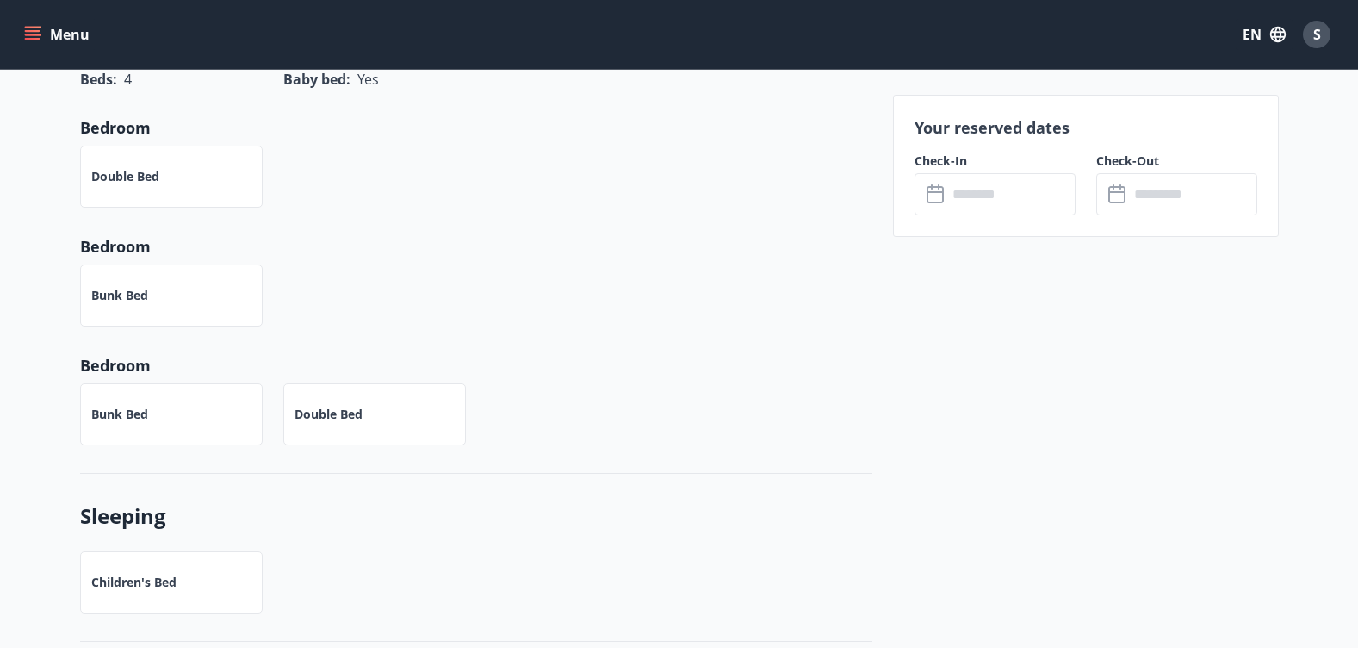
click at [938, 199] on icon at bounding box center [937, 194] width 21 height 21
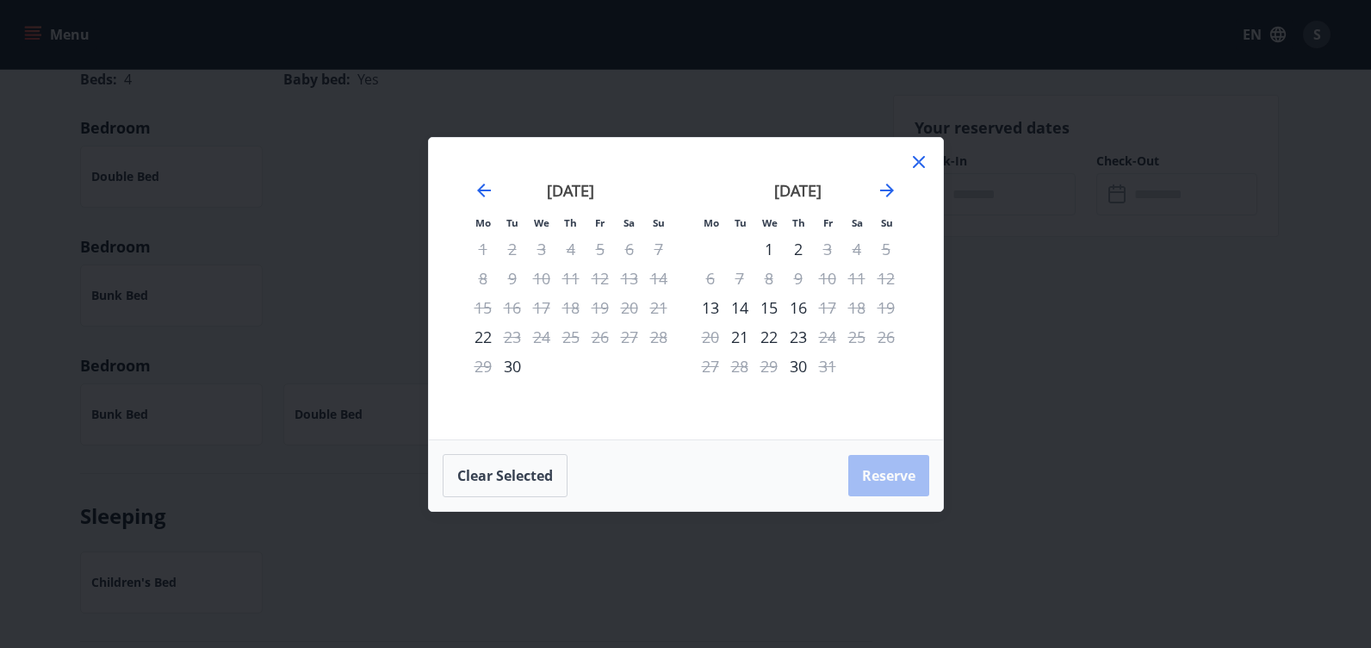
click at [915, 157] on icon at bounding box center [919, 162] width 12 height 12
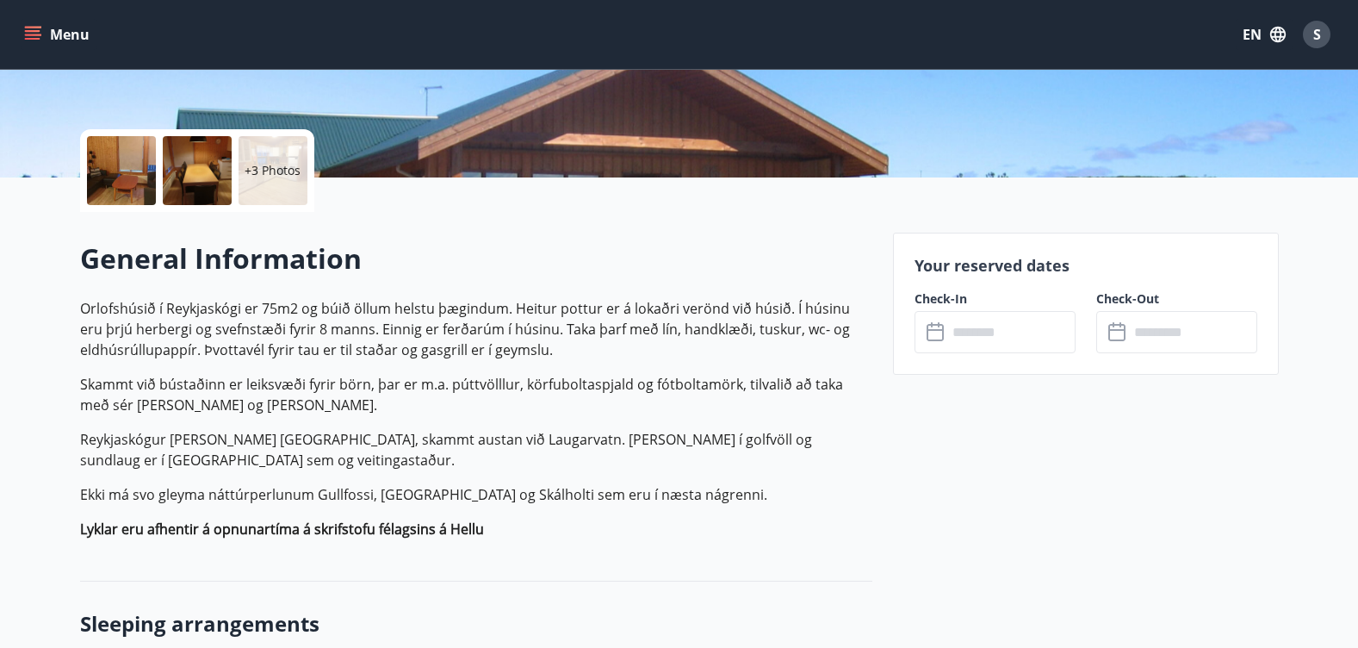
scroll to position [344, 0]
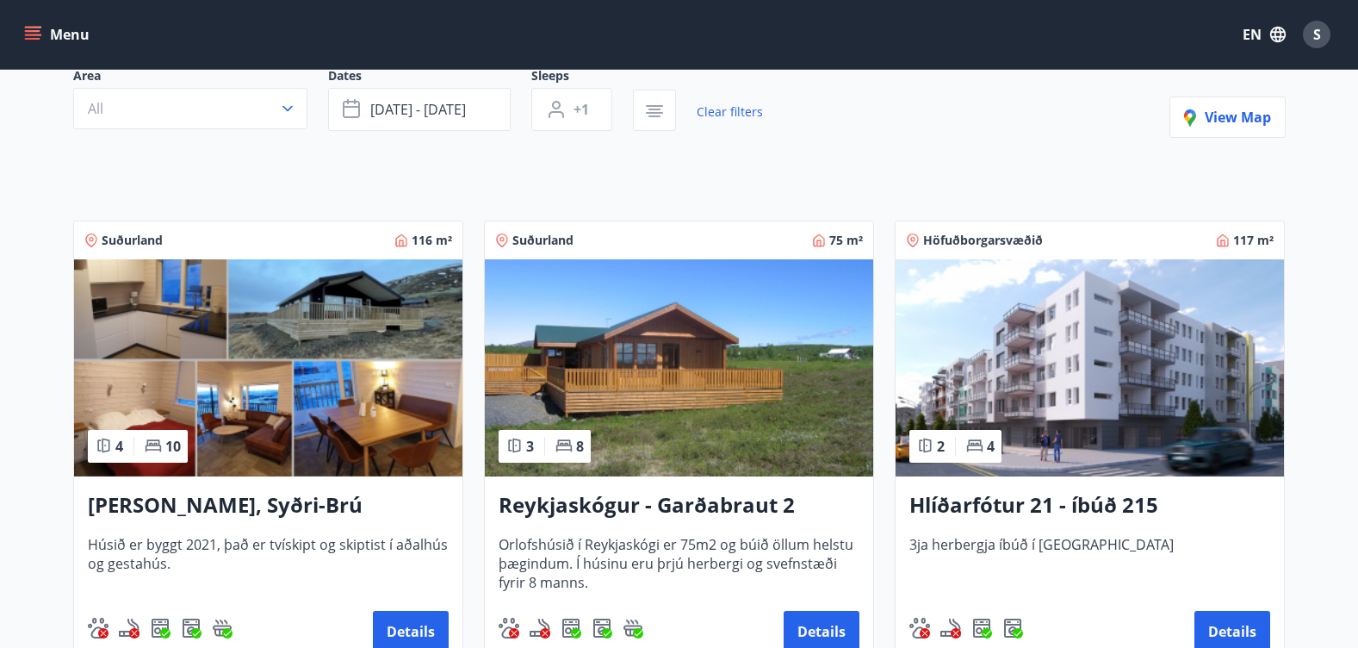
click at [301, 388] on img at bounding box center [268, 367] width 388 height 217
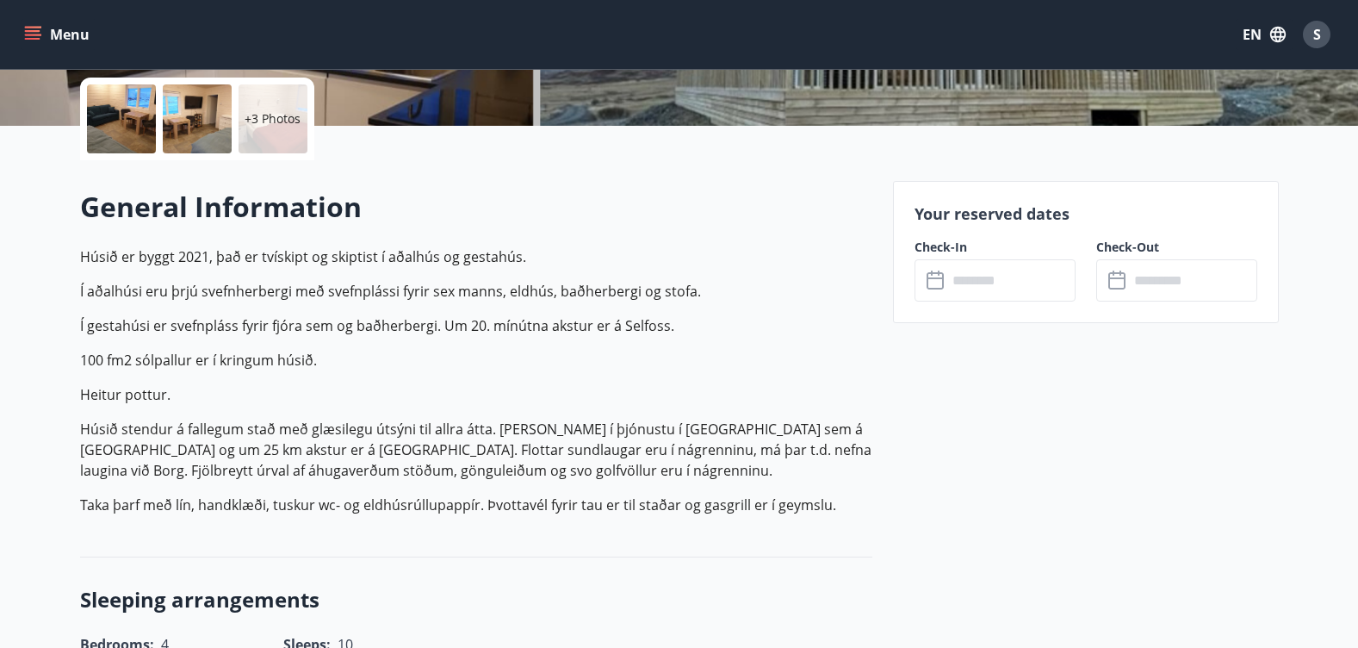
scroll to position [517, 0]
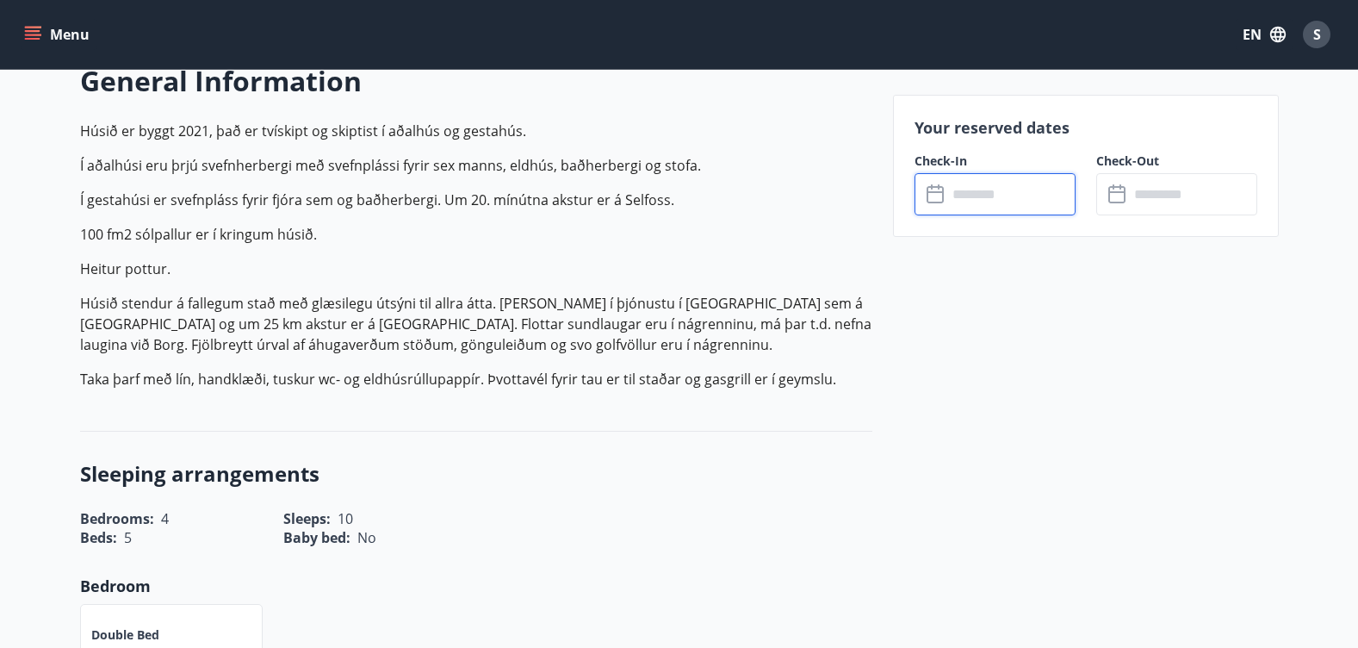
click at [967, 202] on input "text" at bounding box center [1011, 194] width 128 height 42
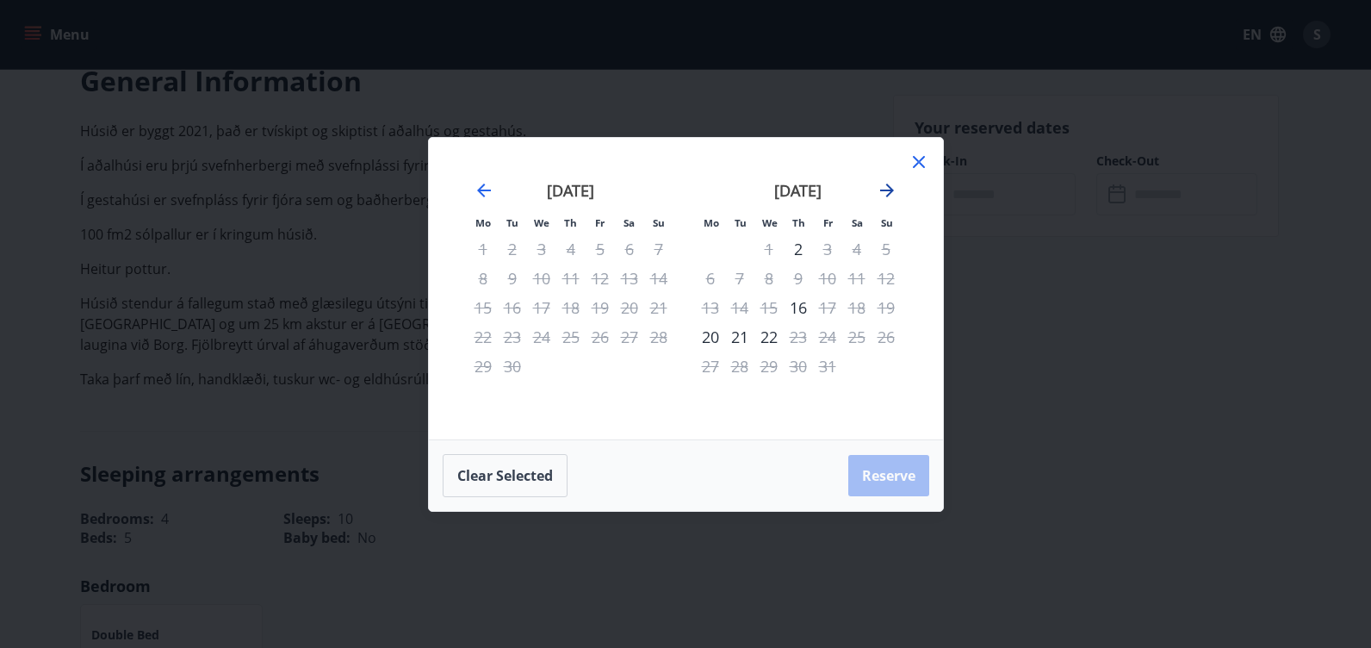
click at [889, 188] on icon "Move forward to switch to the next month." at bounding box center [887, 190] width 21 height 21
click at [924, 166] on icon at bounding box center [919, 162] width 12 height 12
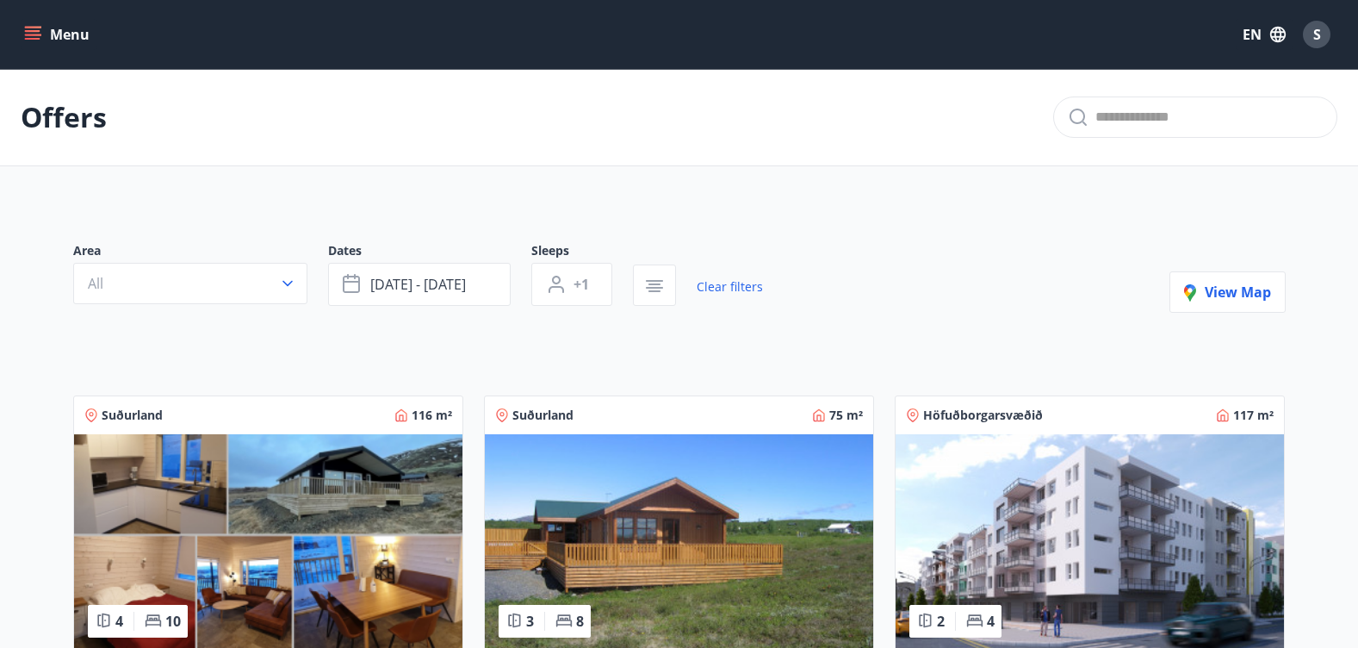
click at [39, 34] on icon "menu" at bounding box center [32, 34] width 17 height 17
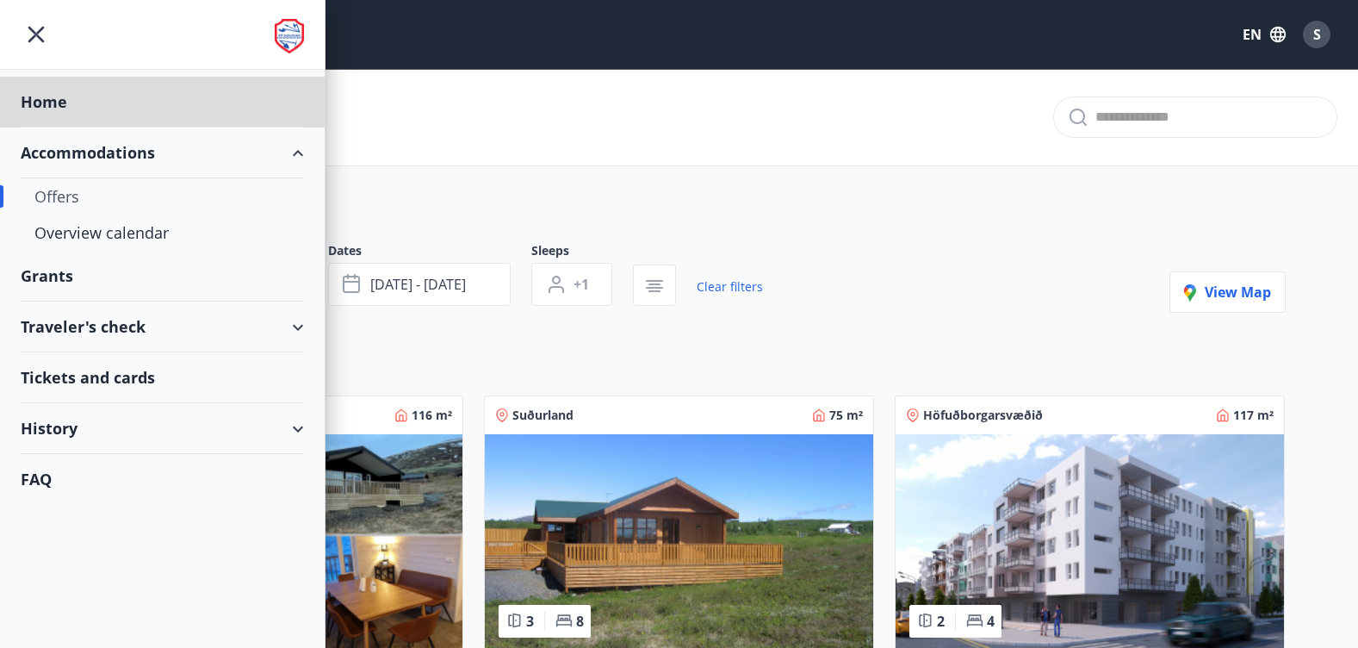
click at [90, 279] on div "Grants" at bounding box center [162, 276] width 283 height 51
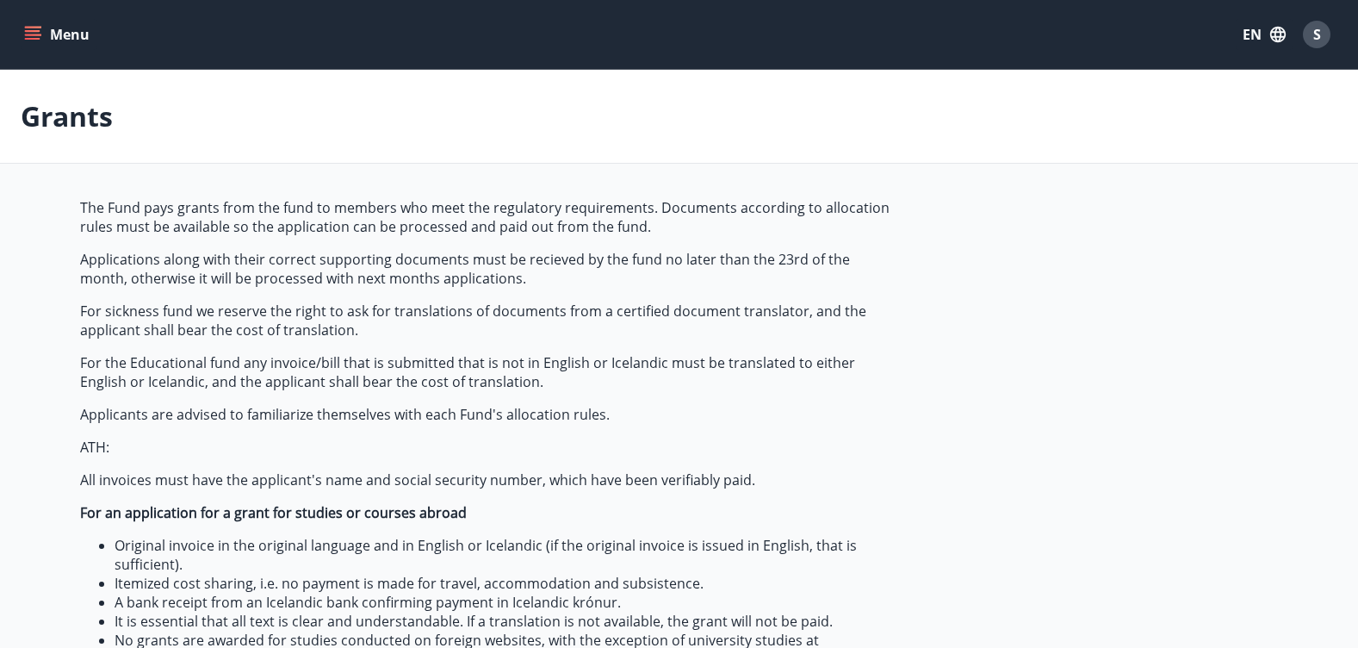
type input "***"
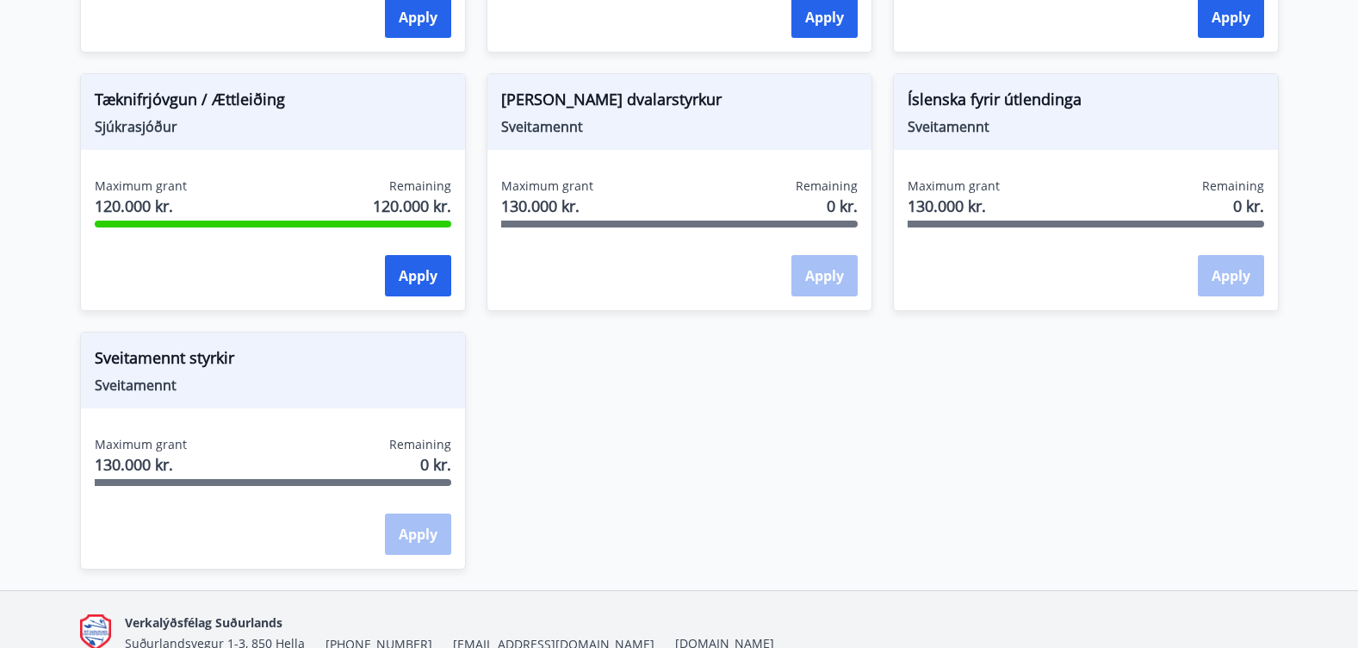
scroll to position [1802, 0]
drag, startPoint x: 966, startPoint y: 96, endPoint x: 1100, endPoint y: 102, distance: 133.6
click at [1100, 102] on span "Íslenska fyrir útlendinga" at bounding box center [1086, 101] width 357 height 29
click at [673, 116] on span "Sveitamennt" at bounding box center [679, 125] width 357 height 19
drag, startPoint x: 666, startPoint y: 96, endPoint x: 480, endPoint y: 113, distance: 186.7
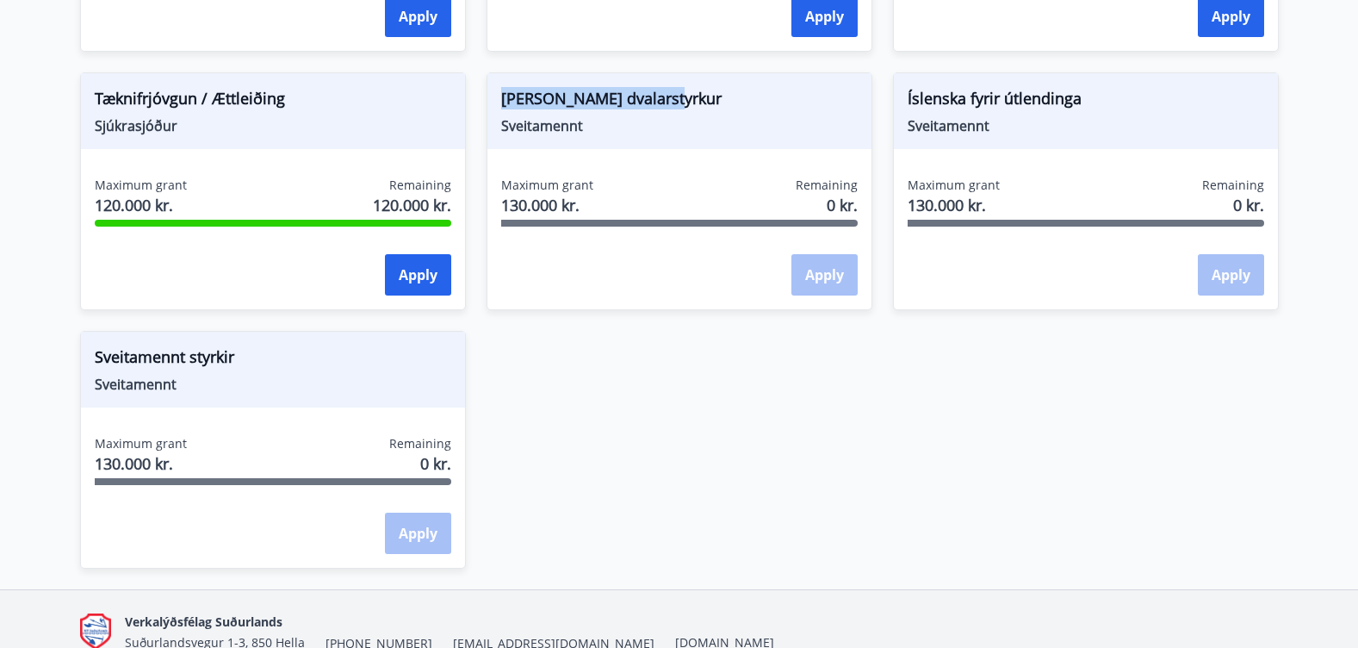
click at [480, 113] on div "[PERSON_NAME] dvalarstyrkur Sveitamennt Maximum grant 130.000 kr. Remaining 0 k…" at bounding box center [669, 181] width 406 height 258
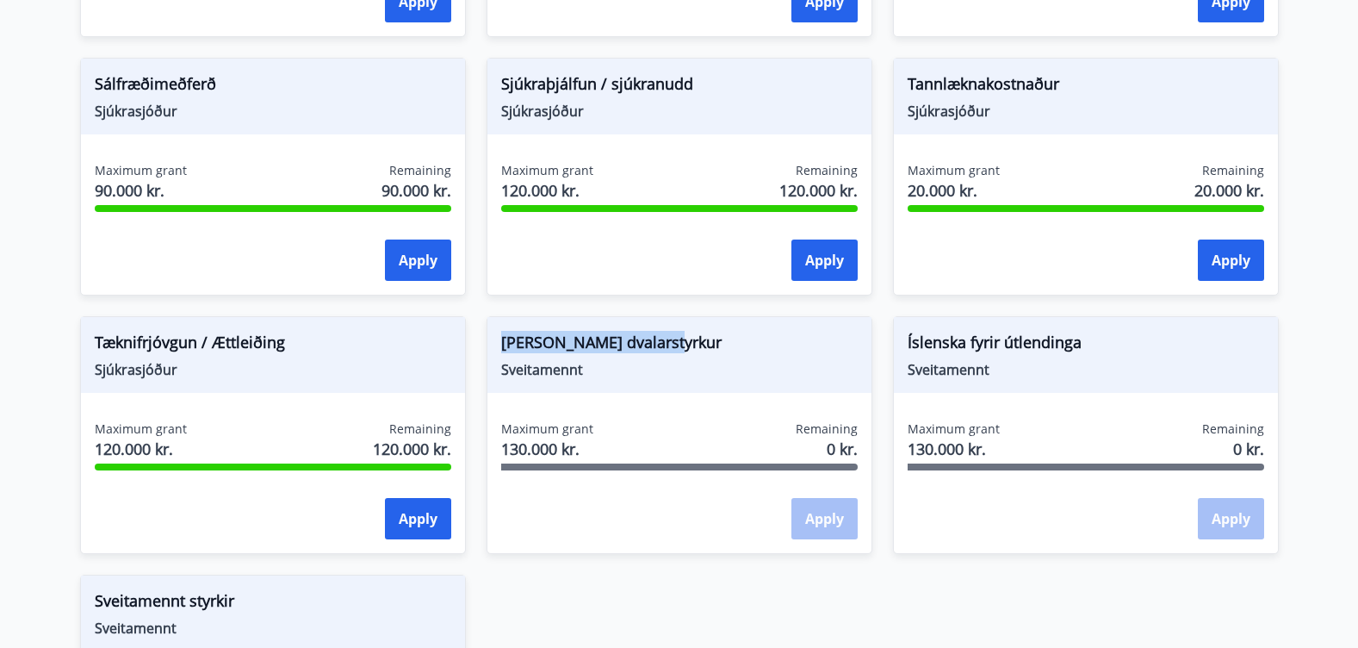
scroll to position [1715, 0]
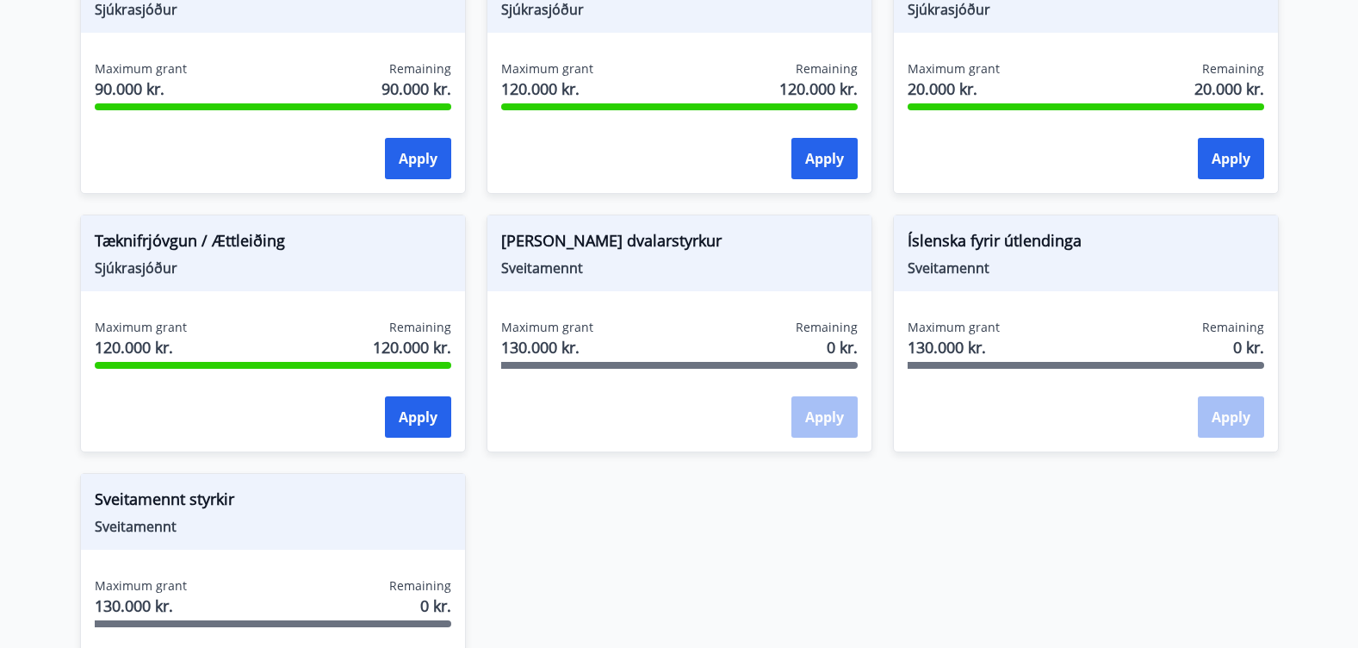
scroll to position [1629, 0]
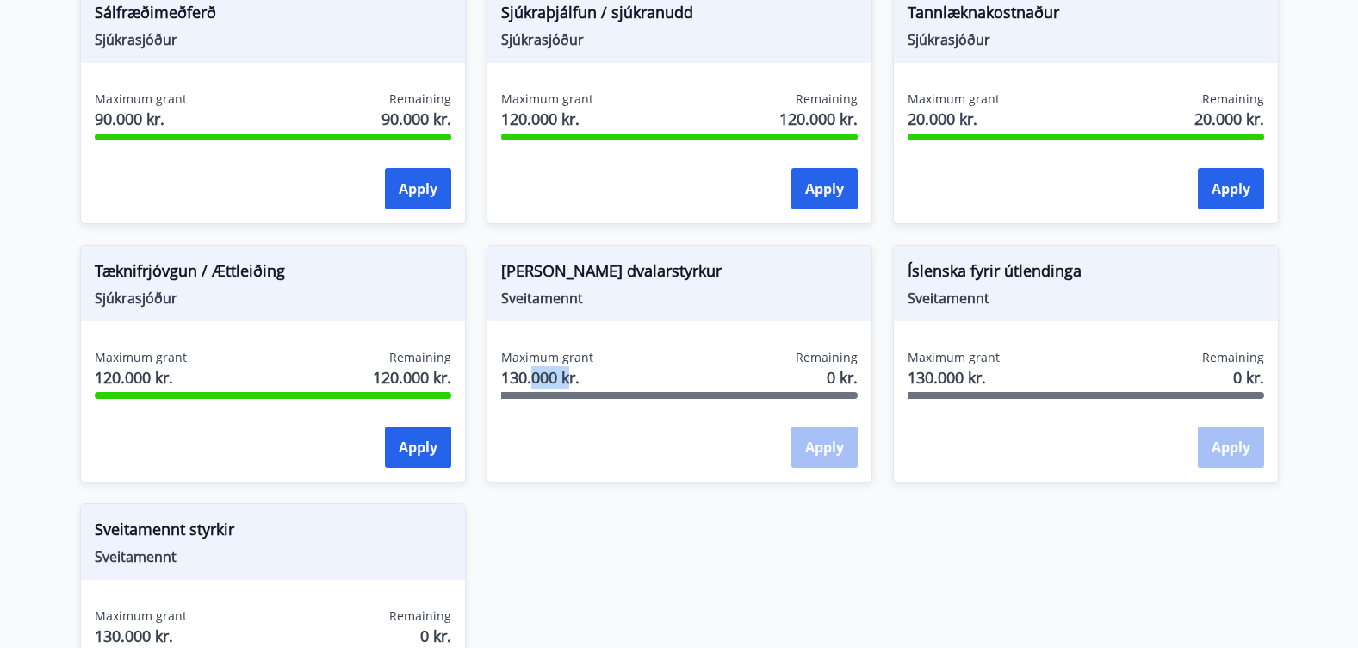
drag, startPoint x: 567, startPoint y: 386, endPoint x: 533, endPoint y: 385, distance: 33.6
click at [533, 385] on span "130.000 kr." at bounding box center [547, 377] width 92 height 22
drag, startPoint x: 533, startPoint y: 385, endPoint x: 500, endPoint y: 384, distance: 32.7
click at [501, 384] on div "Maximum grant 130.000 kr. Remaining 0 kr." at bounding box center [679, 370] width 357 height 43
drag, startPoint x: 991, startPoint y: 360, endPoint x: 916, endPoint y: 381, distance: 78.0
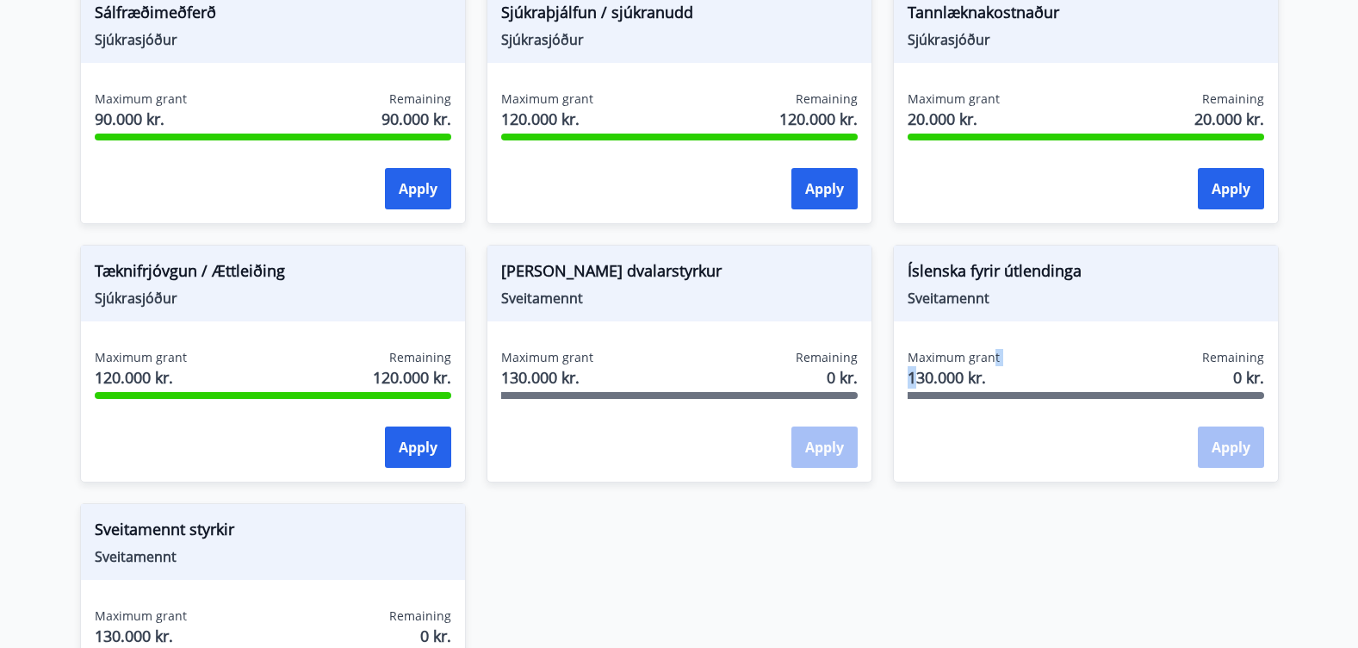
click at [916, 381] on div "Maximum grant 130.000 kr." at bounding box center [954, 370] width 92 height 43
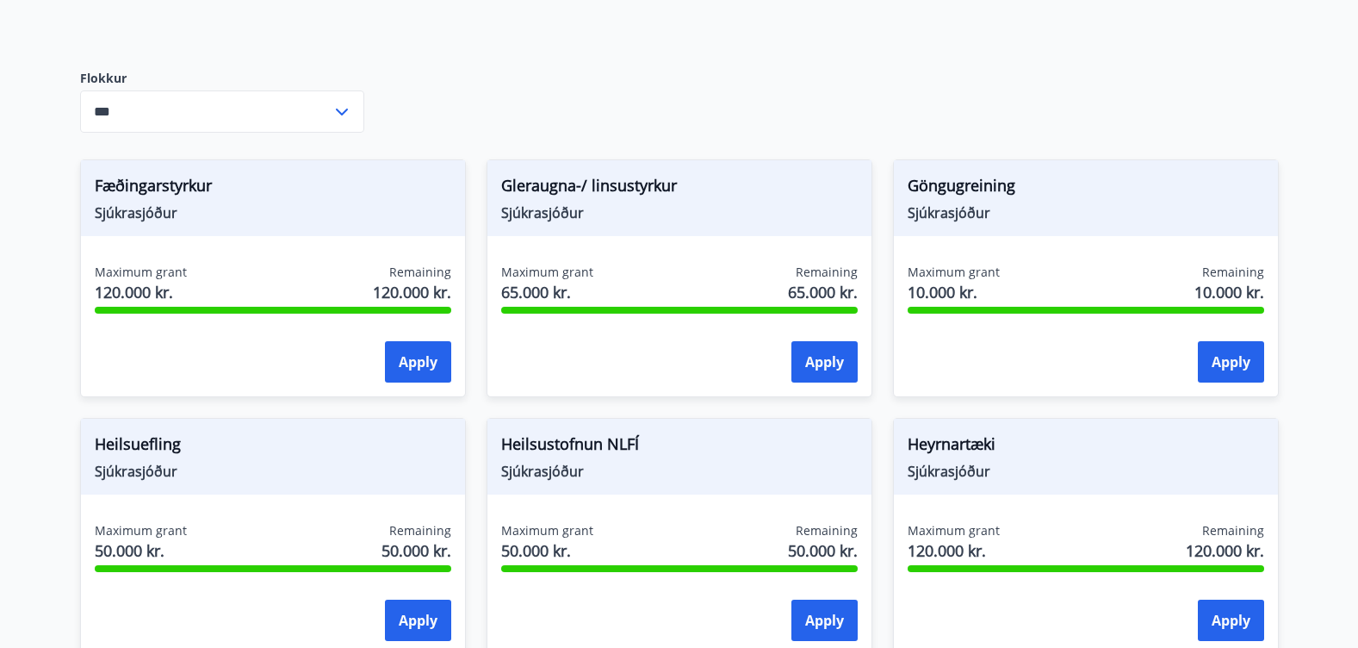
scroll to position [682, 0]
drag, startPoint x: 687, startPoint y: 188, endPoint x: 468, endPoint y: 170, distance: 219.5
click at [468, 170] on div "Gleraugna-/ linsustyrkur Sjúkrasjóður Maximum grant 65.000 kr. Remaining 65.000…" at bounding box center [669, 267] width 406 height 258
click at [640, 228] on div "Gleraugna-/ linsustyrkur Sjúkrasjóður" at bounding box center [679, 197] width 384 height 76
drag, startPoint x: 590, startPoint y: 295, endPoint x: 474, endPoint y: 274, distance: 118.1
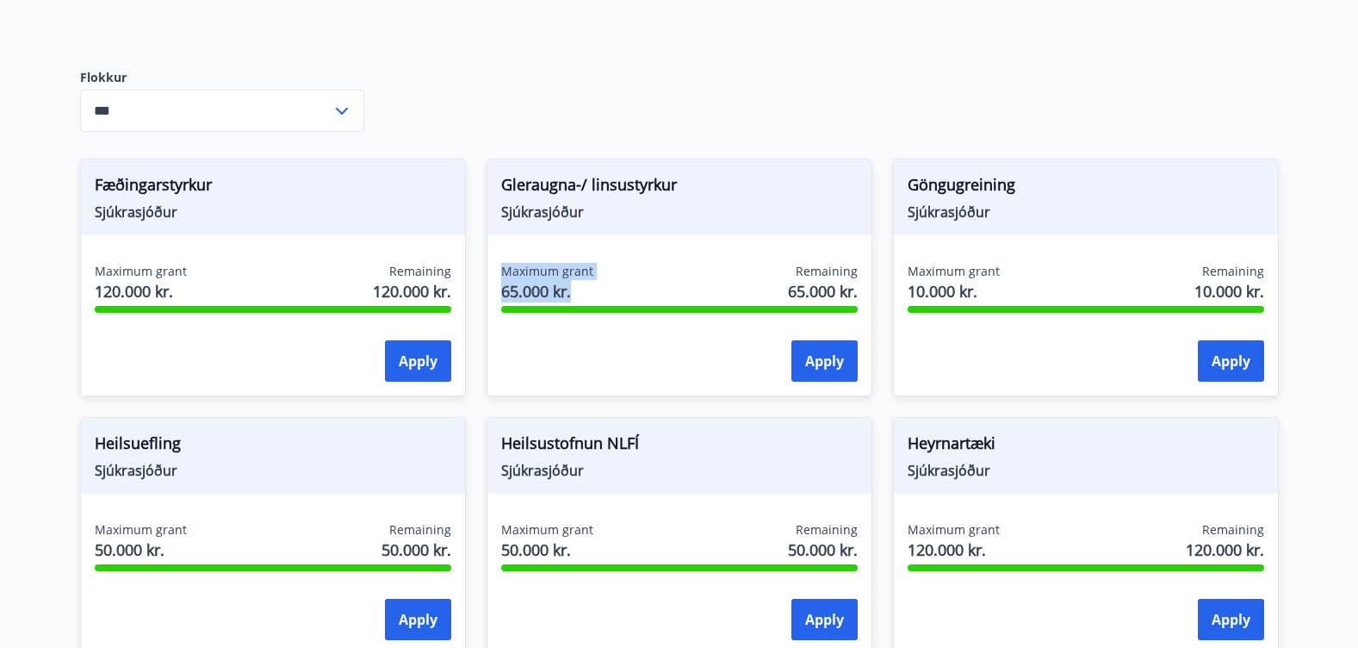
click at [474, 274] on div "Gleraugna-/ linsustyrkur Sjúkrasjóður Maximum grant 65.000 kr. Remaining 65.000…" at bounding box center [669, 267] width 406 height 258
drag, startPoint x: 474, startPoint y: 274, endPoint x: 591, endPoint y: 190, distance: 143.9
click at [591, 190] on span "Gleraugna-/ linsustyrkur" at bounding box center [679, 187] width 357 height 29
click at [960, 102] on div "The Fund pays grants from the fund to members who meet the regulatory requireme…" at bounding box center [679, 612] width 1199 height 2192
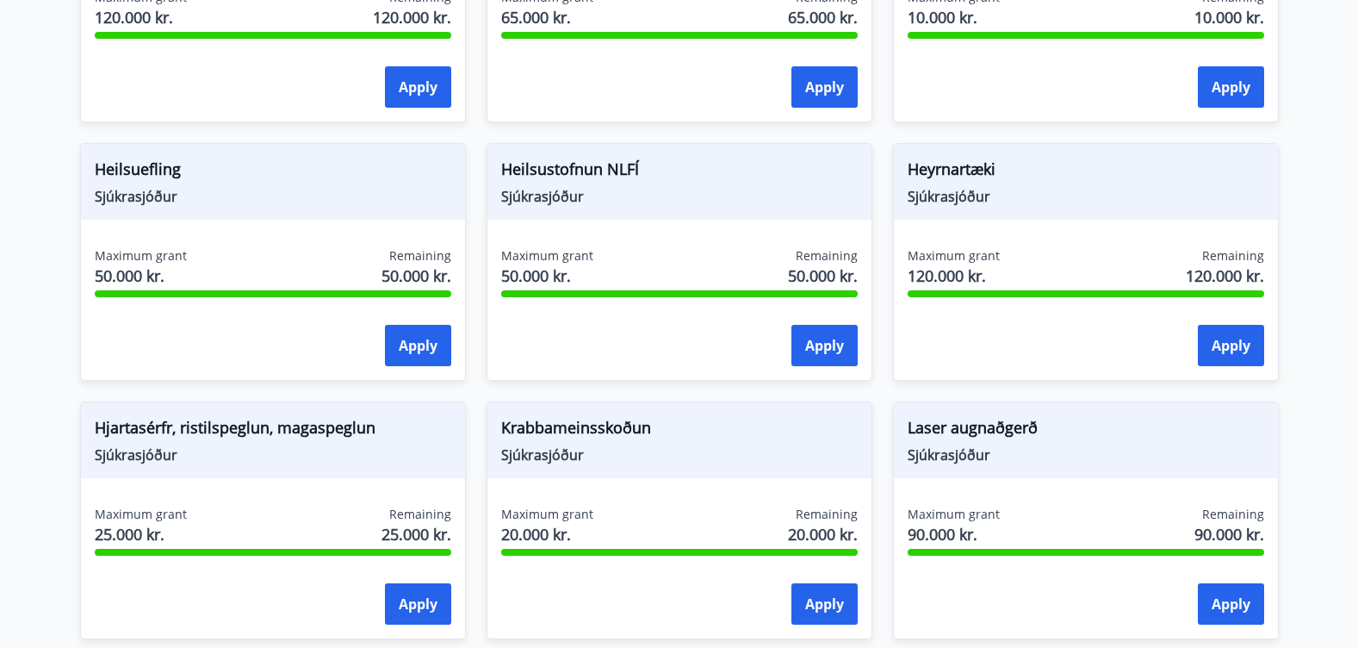
scroll to position [1026, 0]
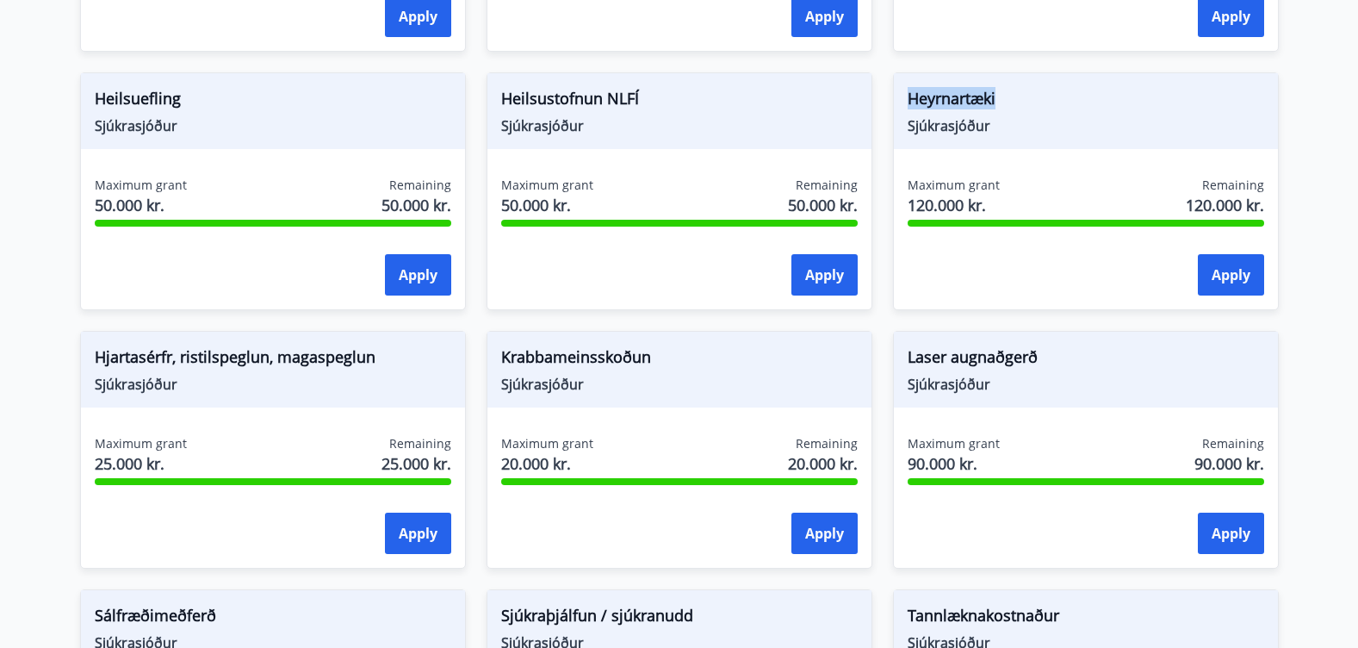
drag, startPoint x: 1005, startPoint y: 97, endPoint x: 895, endPoint y: 95, distance: 110.3
click at [895, 95] on div "Heyrnartæki Sjúkrasjóður" at bounding box center [1086, 111] width 384 height 76
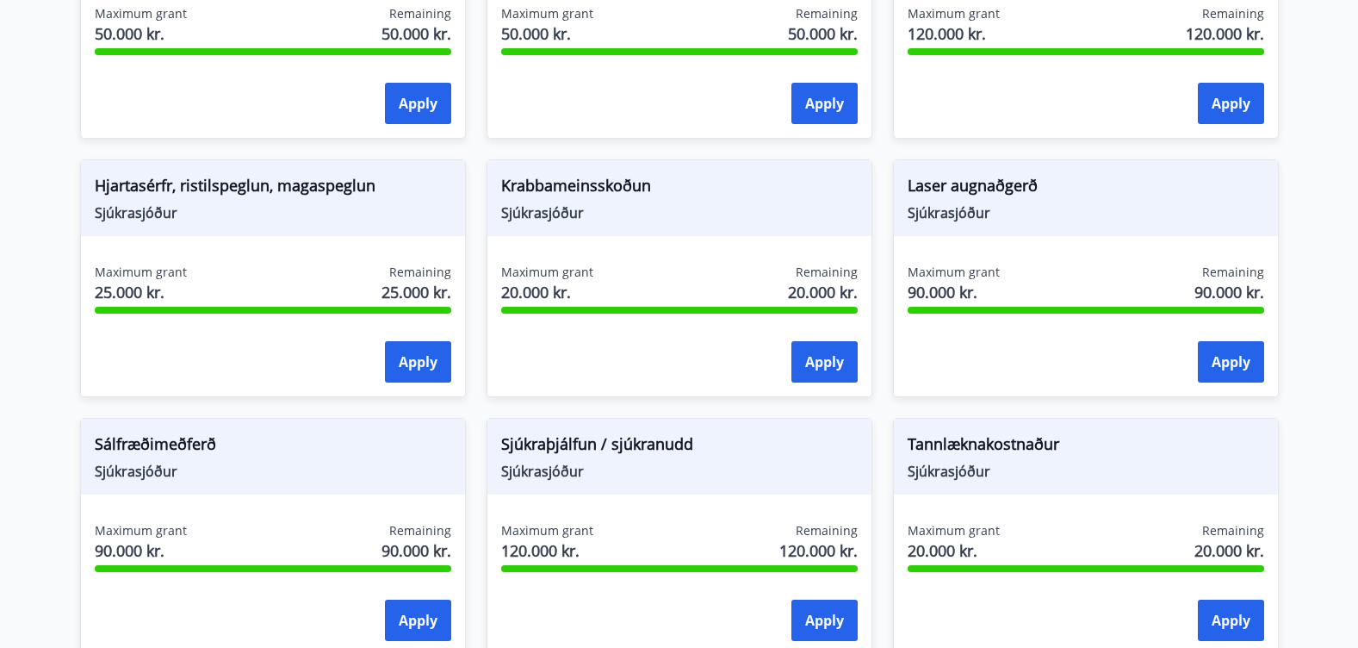
scroll to position [1199, 0]
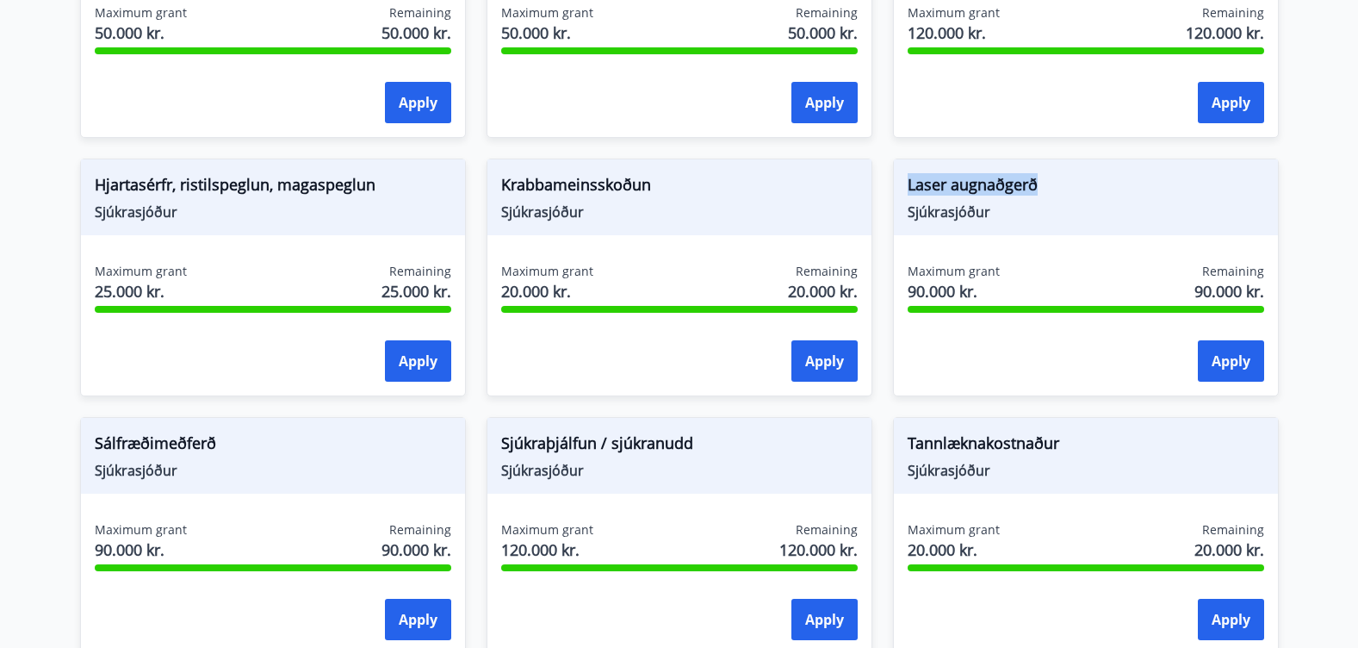
drag, startPoint x: 1035, startPoint y: 178, endPoint x: 898, endPoint y: 179, distance: 136.9
click at [898, 179] on div "Laser augnaðgerð Sjúkrasjóður" at bounding box center [1086, 197] width 384 height 76
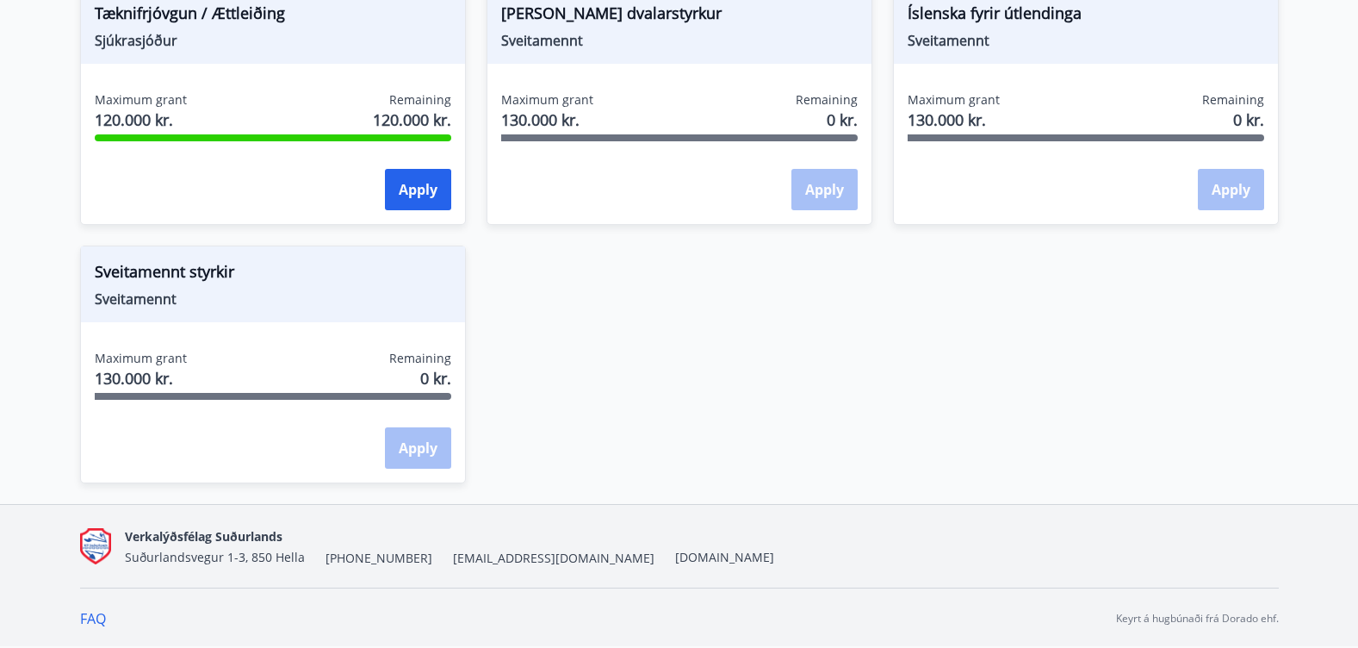
scroll to position [1888, 0]
drag, startPoint x: 586, startPoint y: 121, endPoint x: 499, endPoint y: 122, distance: 87.8
click at [499, 122] on div "Maximum grant 130.000 kr. Remaining 0 kr. Apply" at bounding box center [679, 153] width 384 height 126
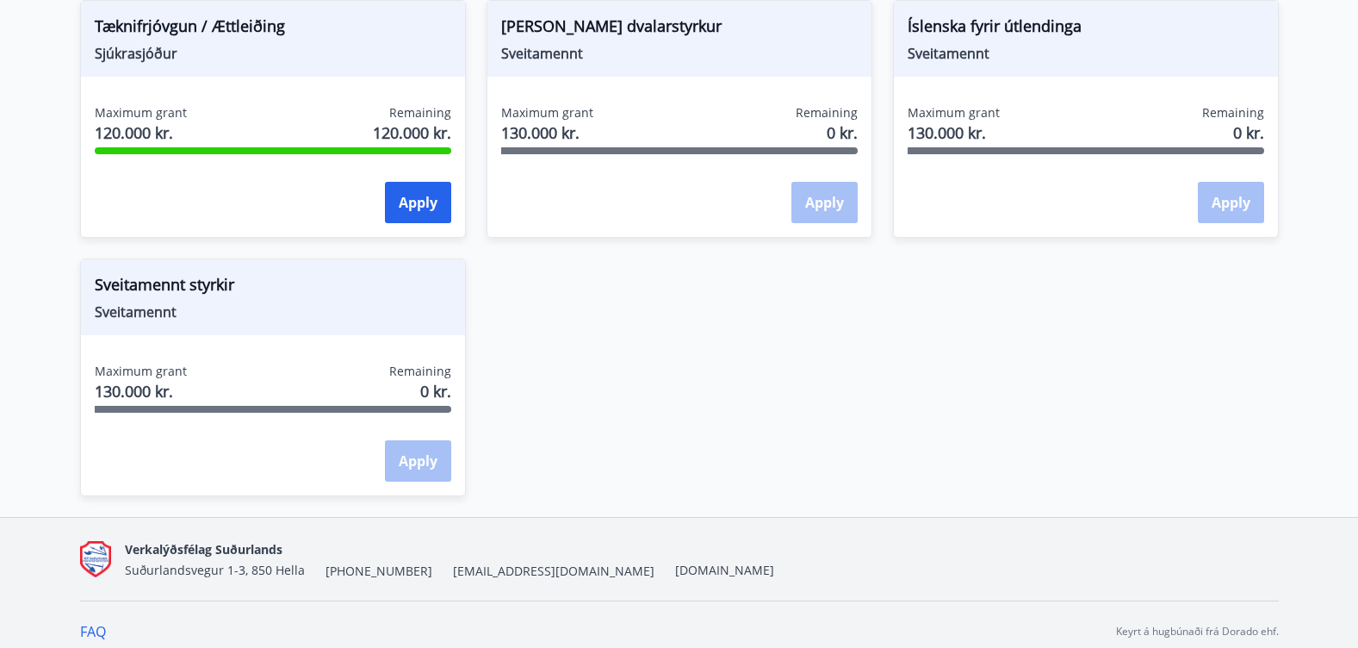
scroll to position [1629, 0]
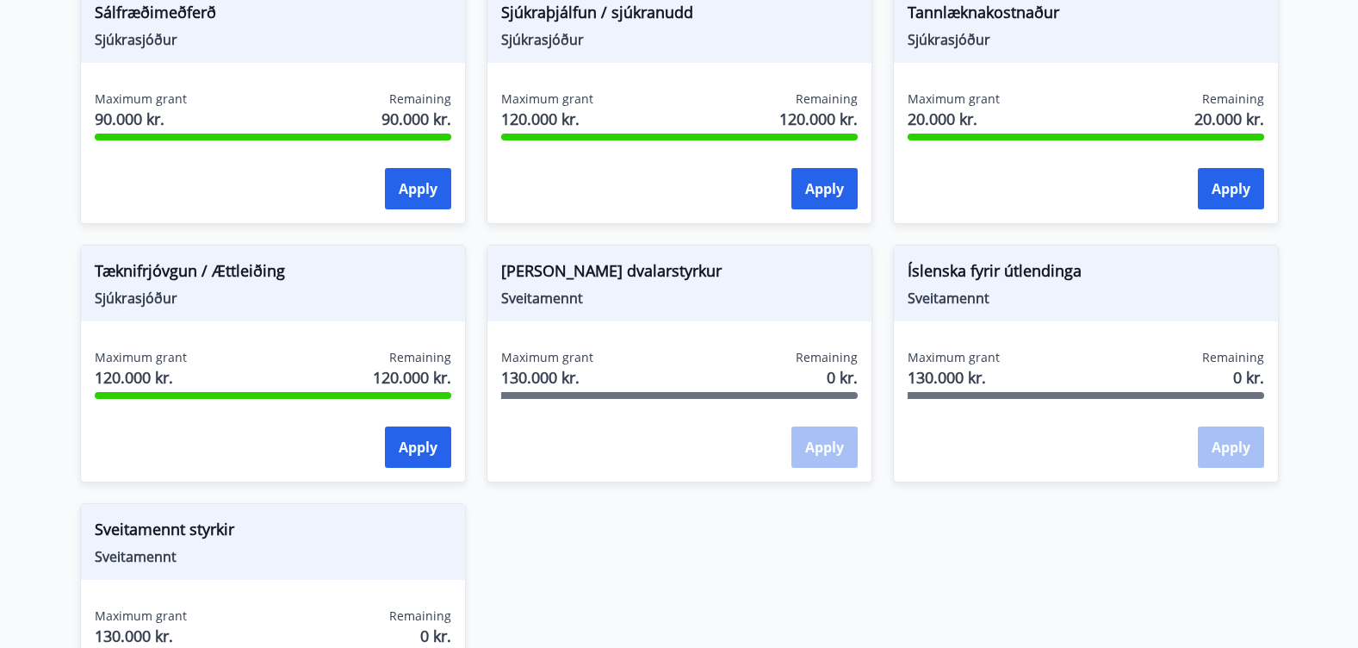
drag, startPoint x: 586, startPoint y: 363, endPoint x: 501, endPoint y: 374, distance: 85.0
click at [501, 374] on div "Maximum grant 130.000 kr." at bounding box center [547, 370] width 92 height 43
drag, startPoint x: 586, startPoint y: 375, endPoint x: 515, endPoint y: 365, distance: 71.4
click at [515, 365] on div "Maximum grant 130.000 kr." at bounding box center [547, 370] width 92 height 43
click at [947, 299] on span "Sveitamennt" at bounding box center [1086, 297] width 357 height 19
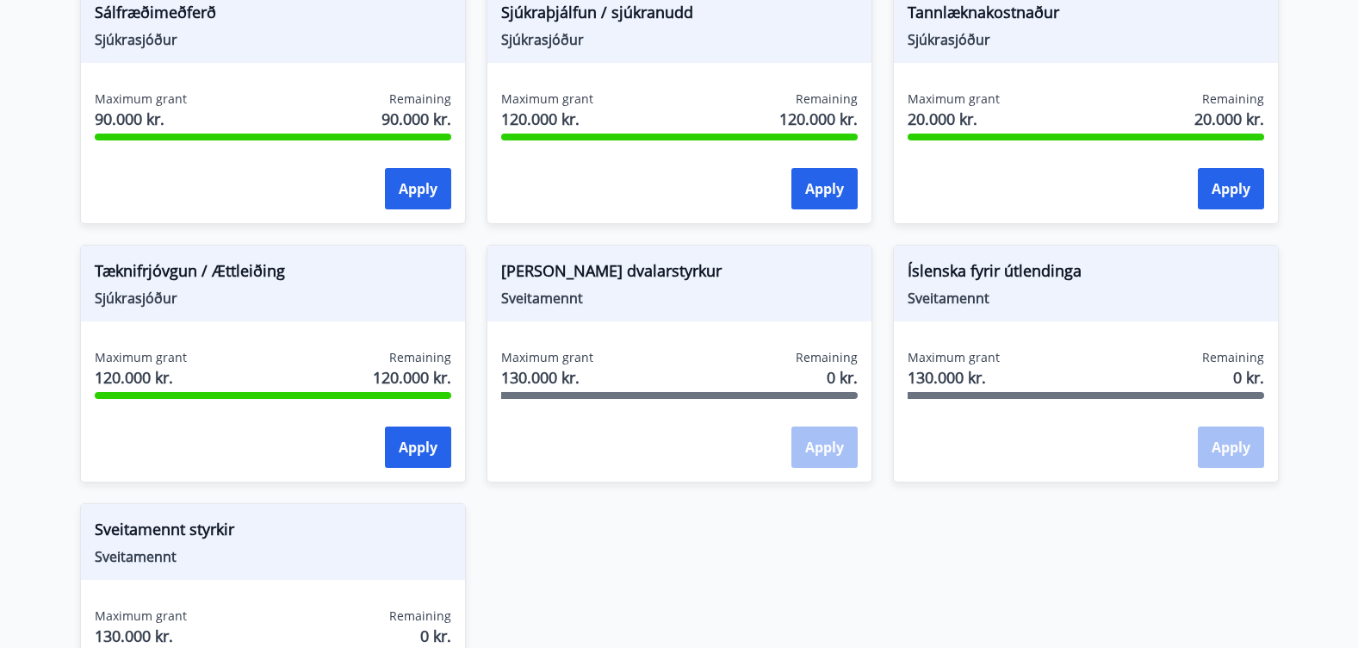
click at [991, 387] on div "Maximum grant 130.000 kr." at bounding box center [954, 370] width 92 height 43
drag, startPoint x: 916, startPoint y: 363, endPoint x: 878, endPoint y: 363, distance: 38.8
click at [878, 363] on div "Íslenska fyrir útlendinga Sveitamennt Maximum grant 130.000 kr. Remaining 0 kr.…" at bounding box center [1075, 353] width 406 height 258
drag, startPoint x: 878, startPoint y: 363, endPoint x: 1032, endPoint y: 450, distance: 177.4
click at [1032, 450] on div "Apply" at bounding box center [1086, 447] width 357 height 43
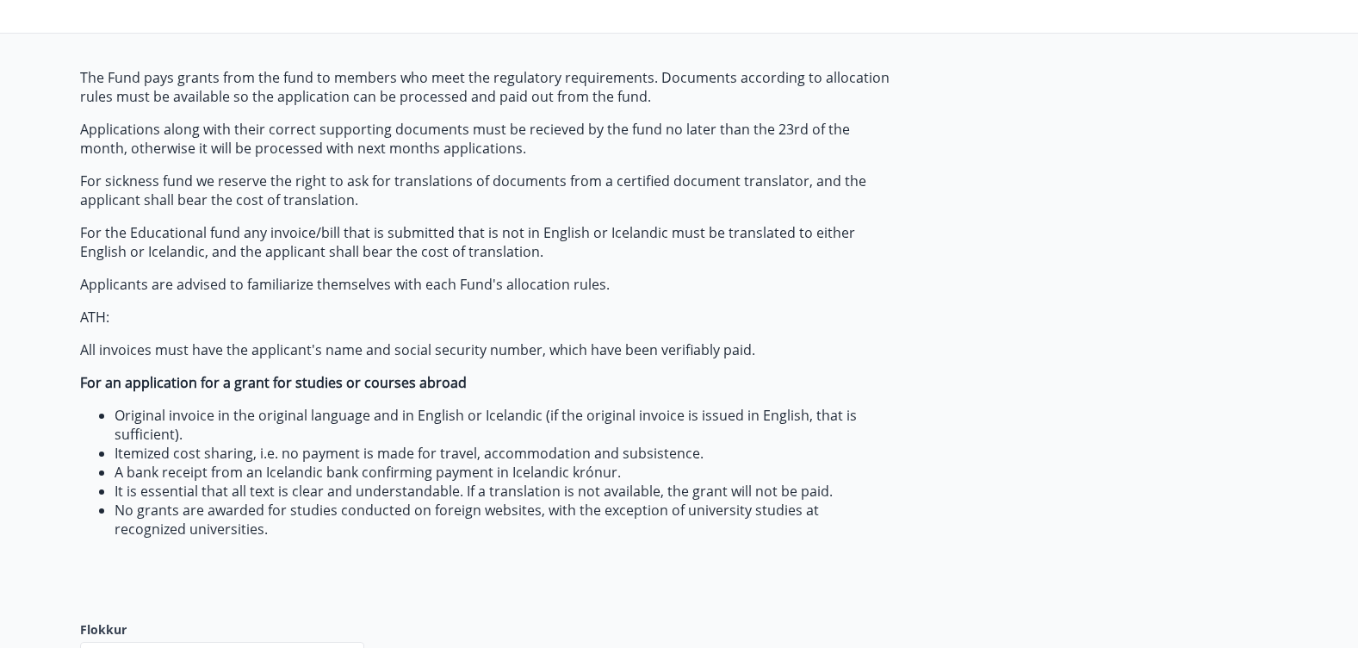
scroll to position [0, 0]
